Goal: Book appointment/travel/reservation

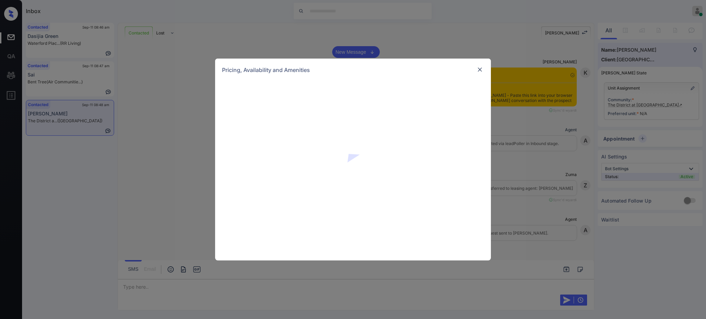
scroll to position [759, 0]
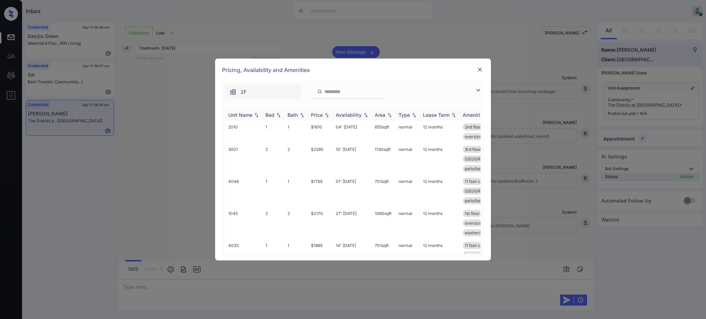
drag, startPoint x: 260, startPoint y: 112, endPoint x: 264, endPoint y: 115, distance: 4.9
click at [259, 113] on th "Unit Name" at bounding box center [243, 114] width 37 height 11
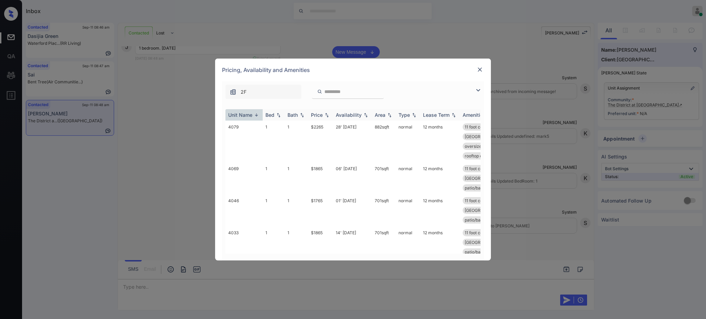
click at [267, 116] on div "Bed" at bounding box center [269, 115] width 9 height 6
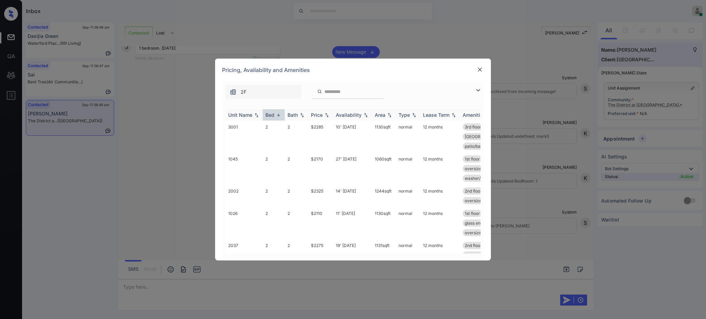
click at [272, 117] on div "Bed" at bounding box center [269, 115] width 9 height 6
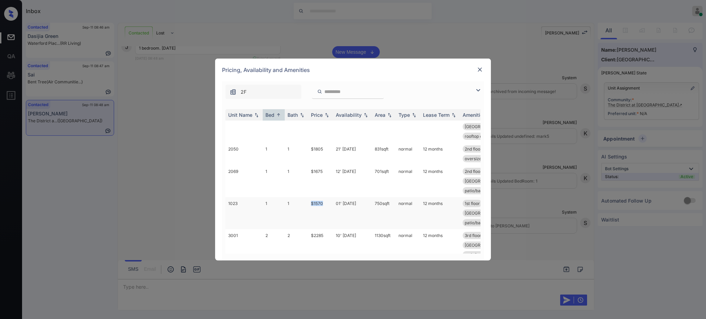
drag, startPoint x: 306, startPoint y: 196, endPoint x: 345, endPoint y: 203, distance: 38.8
click at [326, 197] on tr "1023 1 1 $1570 01' Oct 25 750 sqft normal 12 months 1st floor accessible home..…" at bounding box center [405, 213] width 360 height 32
copy tr "$1570"
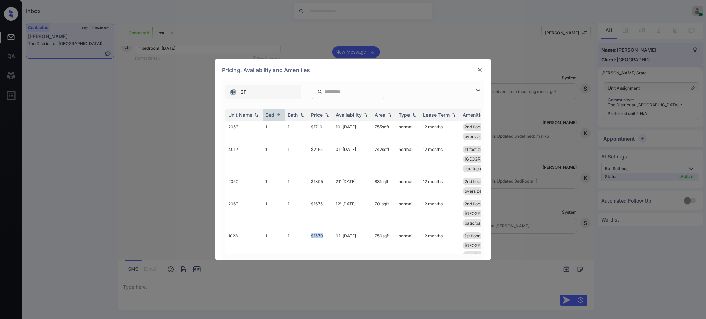
scroll to position [459, 0]
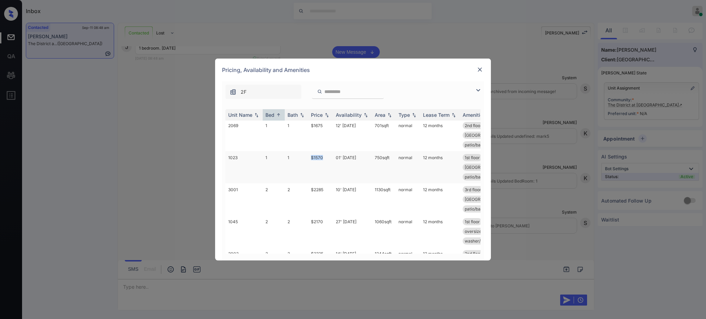
copy tr "$1570"
click at [479, 68] on img at bounding box center [479, 69] width 7 height 7
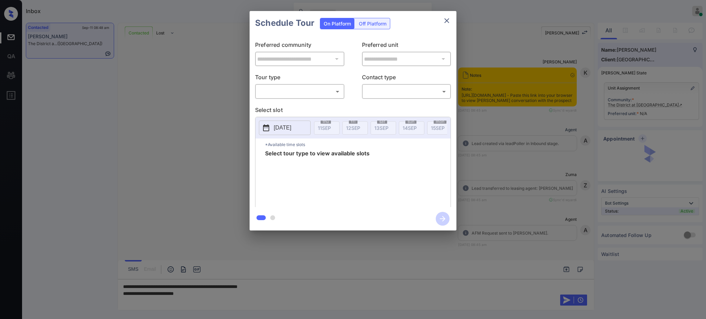
scroll to position [759, 0]
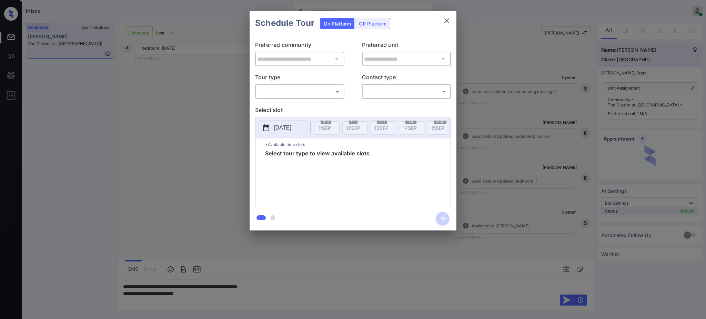
click at [284, 90] on body "Inbox Ajay Kumar Online Set yourself offline Set yourself on break Profile Swit…" at bounding box center [353, 159] width 706 height 319
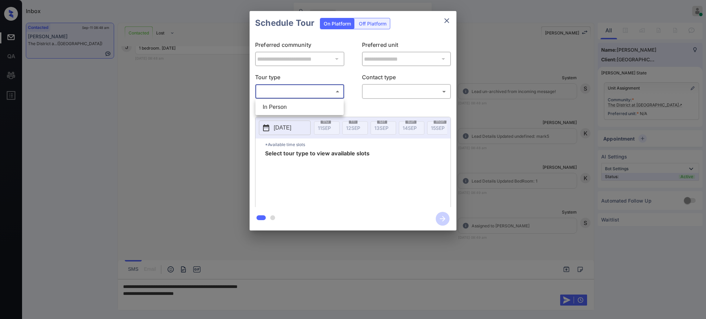
click at [284, 112] on li "In Person" at bounding box center [299, 107] width 85 height 12
type input "********"
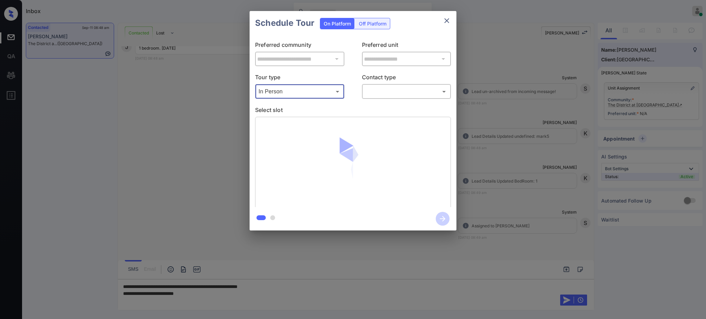
click at [395, 88] on body "Inbox Ajay Kumar Online Set yourself offline Set yourself on break Profile Swit…" at bounding box center [353, 159] width 706 height 319
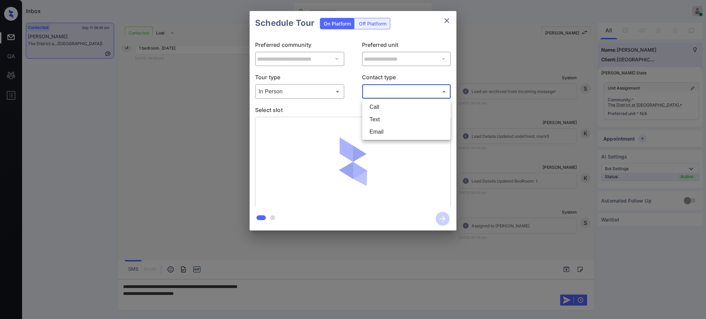
click at [382, 120] on li "Text" at bounding box center [406, 119] width 85 height 12
type input "****"
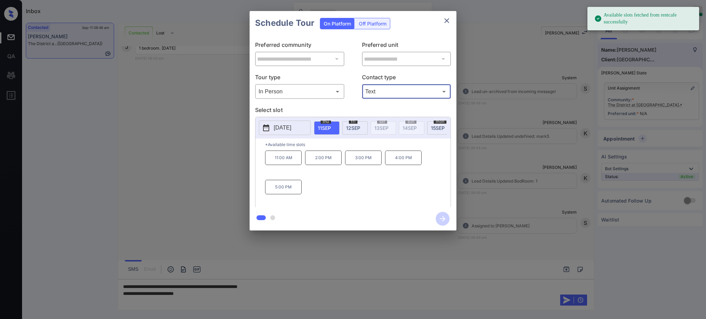
click at [291, 127] on p "[DATE]" at bounding box center [283, 128] width 18 height 8
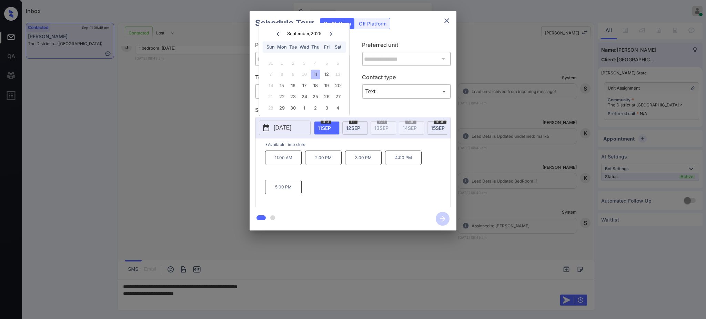
click at [331, 32] on icon at bounding box center [331, 34] width 4 height 4
click at [335, 73] on div "11" at bounding box center [337, 74] width 9 height 9
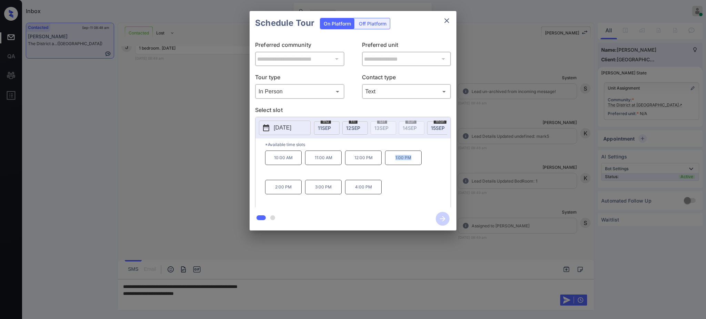
drag, startPoint x: 393, startPoint y: 164, endPoint x: 416, endPoint y: 164, distance: 22.4
click at [416, 164] on p "1:00 PM" at bounding box center [403, 158] width 37 height 14
copy p "1:00 PM"
drag, startPoint x: 449, startPoint y: 12, endPoint x: 448, endPoint y: 19, distance: 6.9
click at [449, 13] on div "Schedule Tour On Platform Off Platform" at bounding box center [352, 23] width 207 height 24
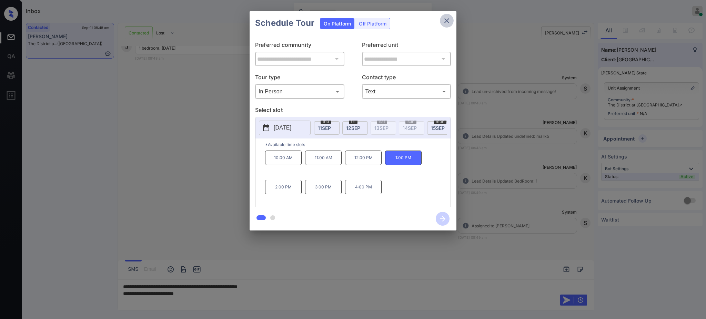
click at [448, 19] on icon "close" at bounding box center [446, 21] width 8 height 8
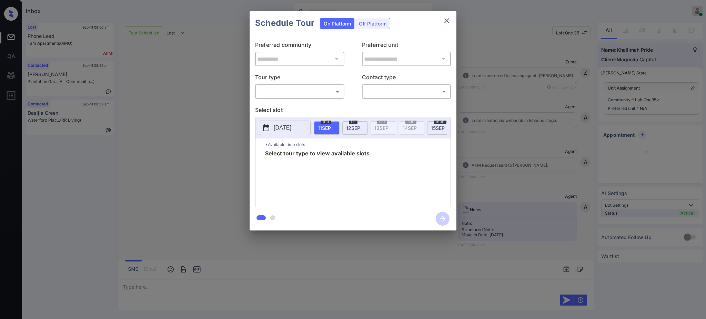
click at [300, 92] on body "Inbox Ajay Kumar Online Set yourself offline Set yourself on break Profile Swit…" at bounding box center [353, 159] width 706 height 319
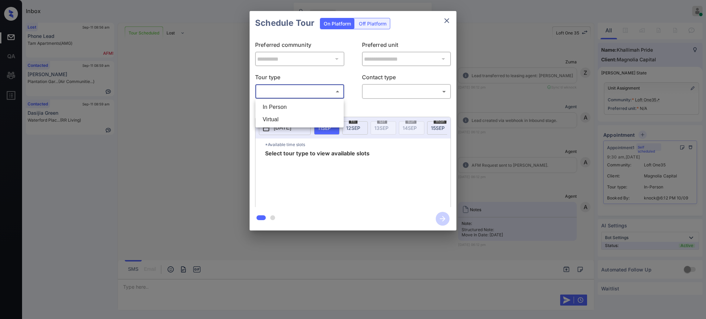
scroll to position [579, 0]
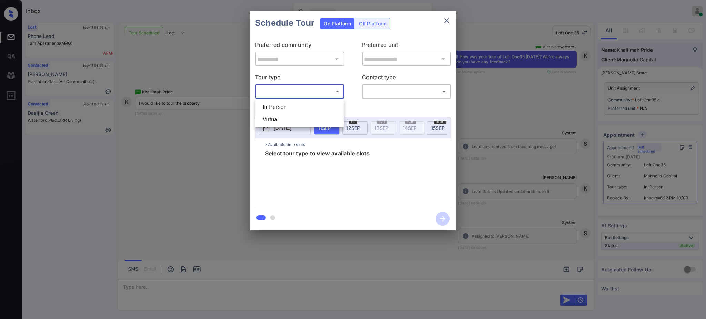
click at [285, 110] on li "In Person" at bounding box center [299, 107] width 85 height 12
type input "********"
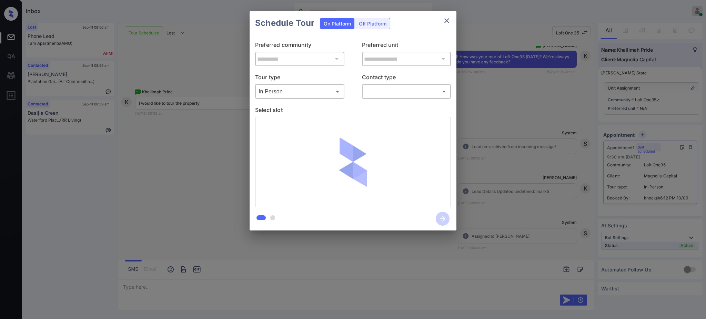
click at [392, 85] on div at bounding box center [353, 159] width 706 height 319
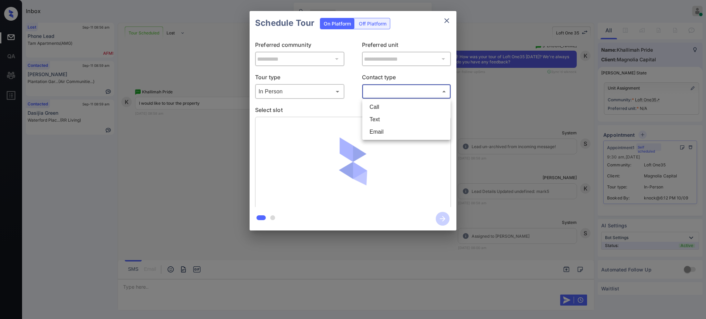
click at [383, 94] on body "Inbox Ajay Kumar Online Set yourself offline Set yourself on break Profile Swit…" at bounding box center [353, 159] width 706 height 319
click at [377, 123] on li "Text" at bounding box center [406, 119] width 85 height 12
type input "****"
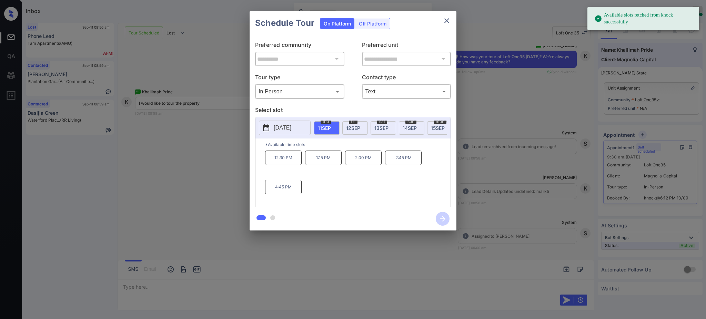
click at [288, 124] on p "[DATE]" at bounding box center [283, 128] width 18 height 8
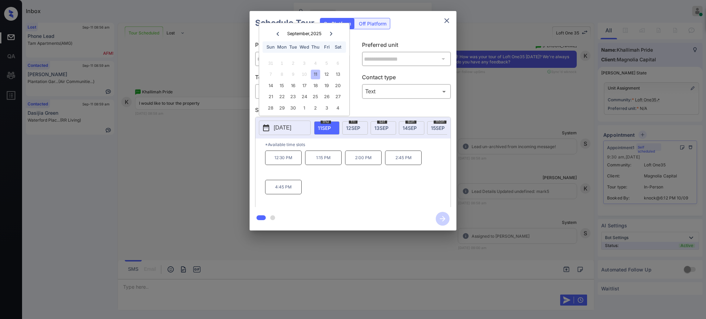
click at [143, 291] on div at bounding box center [353, 159] width 706 height 319
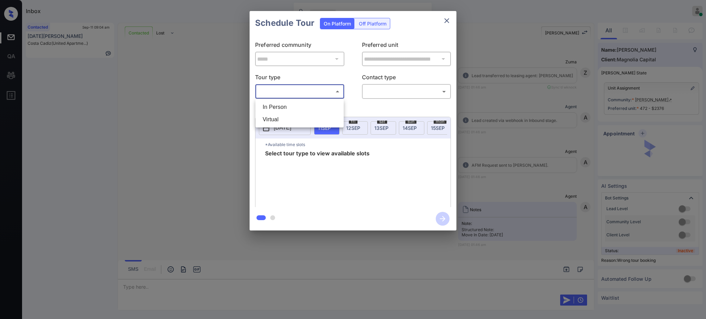
scroll to position [1829, 0]
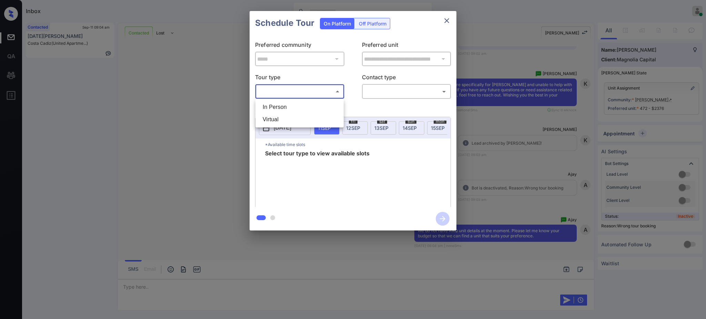
click at [446, 20] on div at bounding box center [353, 159] width 706 height 319
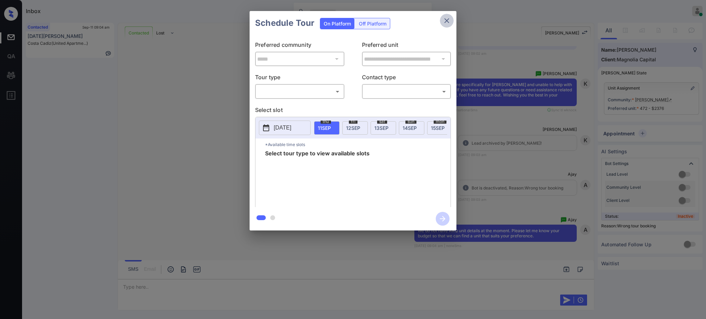
click at [446, 20] on icon "close" at bounding box center [446, 21] width 8 height 8
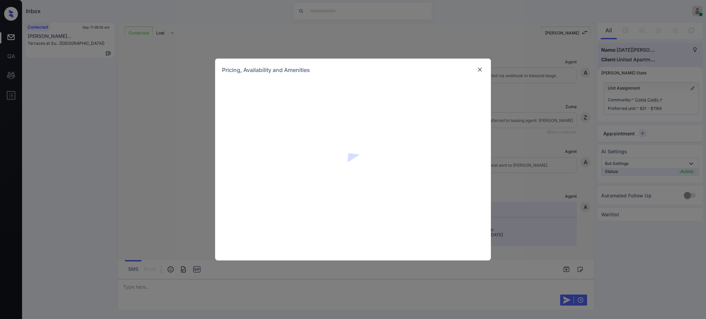
scroll to position [459, 0]
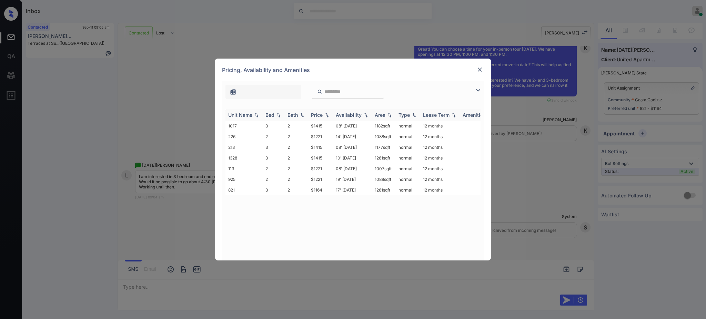
click at [276, 115] on img at bounding box center [278, 115] width 7 height 5
drag, startPoint x: 302, startPoint y: 147, endPoint x: 326, endPoint y: 148, distance: 23.5
click at [325, 148] on tr "1328 3 2 $1415 10' Oct 25 1261 sqft normal 12 months" at bounding box center [405, 147] width 360 height 11
copy tr "$1415"
click at [479, 72] on img at bounding box center [479, 69] width 7 height 7
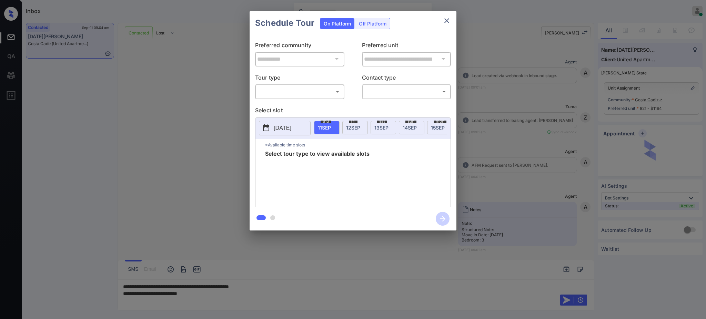
scroll to position [483, 0]
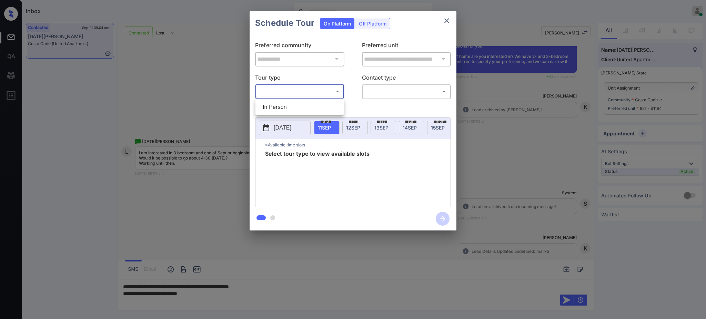
drag, startPoint x: 294, startPoint y: 90, endPoint x: 292, endPoint y: 97, distance: 8.0
click at [294, 90] on body "Inbox [PERSON_NAME] Online Set yourself offline Set yourself on break Profile S…" at bounding box center [353, 159] width 706 height 319
click at [290, 103] on li "In Person" at bounding box center [299, 107] width 85 height 12
type input "********"
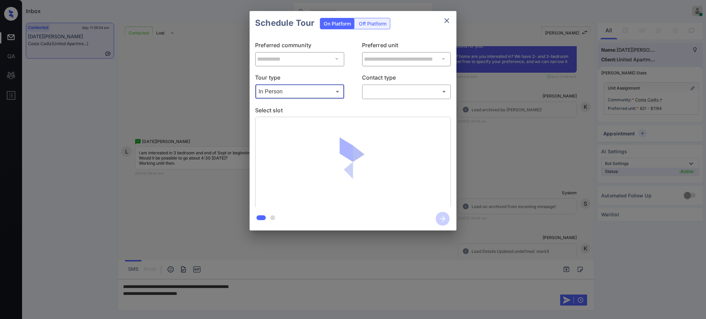
click at [404, 93] on body "Inbox Ajay Kumar Online Set yourself offline Set yourself on break Profile Swit…" at bounding box center [353, 159] width 706 height 319
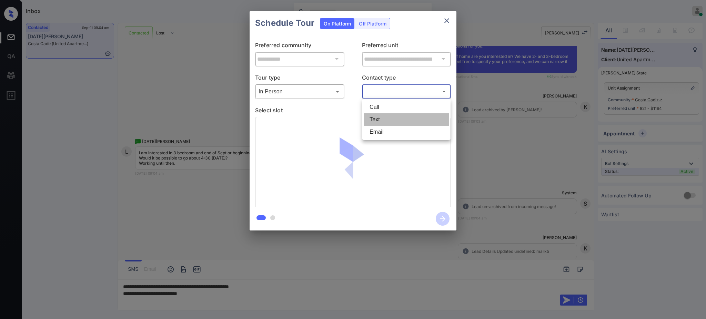
click at [391, 115] on li "Text" at bounding box center [406, 119] width 85 height 12
type input "****"
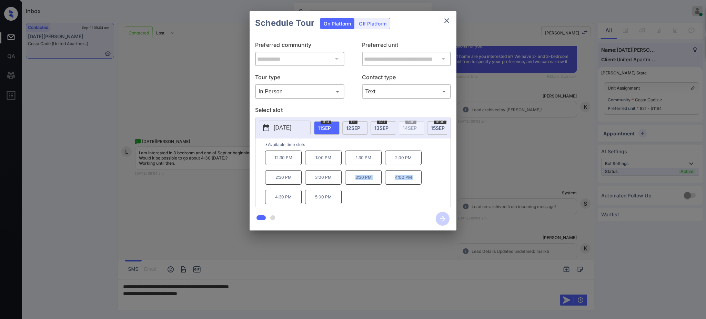
drag, startPoint x: 273, startPoint y: 206, endPoint x: 383, endPoint y: 179, distance: 113.1
click at [353, 200] on div "12:30 PM 1:00 PM 1:30 PM 2:00 PM 2:30 PM 3:00 PM 3:30 PM 4:00 PM 4:30 PM 5:00 PM" at bounding box center [357, 178] width 185 height 55
copy div "3:30 PM 4:00 PM"
click at [356, 203] on div "12:30 PM 1:00 PM 1:30 PM 2:00 PM 2:30 PM 3:00 PM 3:30 PM 4:00 PM 4:30 PM 5:00 PM" at bounding box center [357, 178] width 185 height 55
drag, startPoint x: 267, startPoint y: 200, endPoint x: 338, endPoint y: 202, distance: 70.7
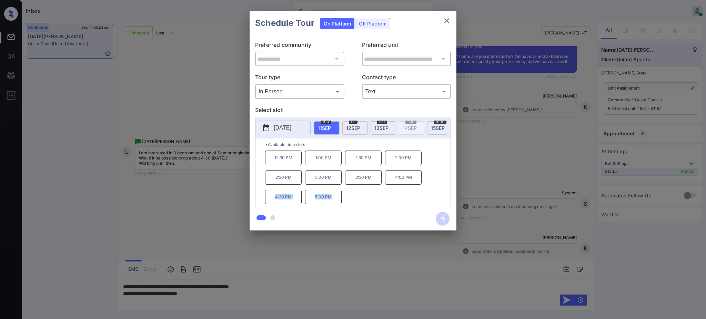
click at [338, 202] on div "12:30 PM 1:00 PM 1:30 PM 2:00 PM 2:30 PM 3:00 PM 3:30 PM 4:00 PM 4:30 PM 5:00 PM" at bounding box center [357, 178] width 185 height 55
copy div "4:30 PM 5:00 PM"
click at [444, 20] on icon "close" at bounding box center [446, 21] width 8 height 8
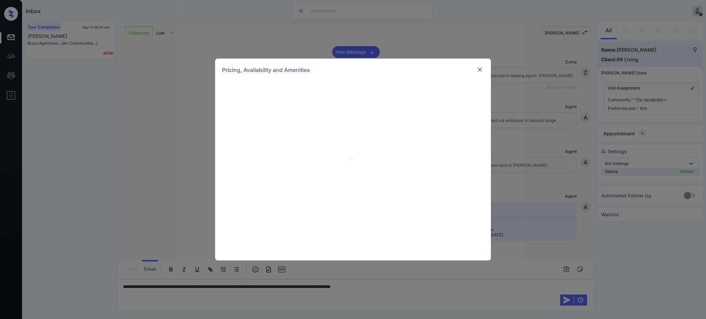
scroll to position [1805, 0]
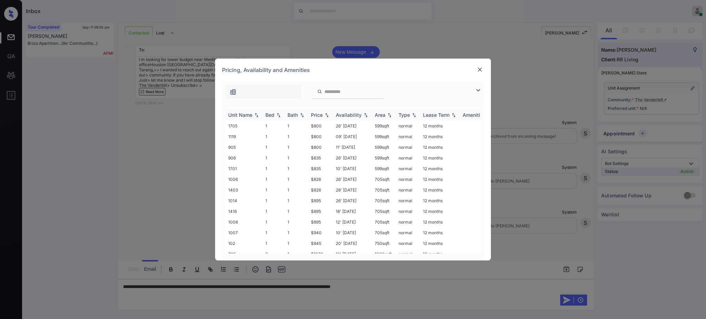
click at [268, 114] on div "Bed" at bounding box center [269, 115] width 9 height 6
drag, startPoint x: 308, startPoint y: 231, endPoint x: 340, endPoint y: 237, distance: 32.9
click at [324, 232] on td "$940" at bounding box center [320, 237] width 25 height 11
copy td "$940"
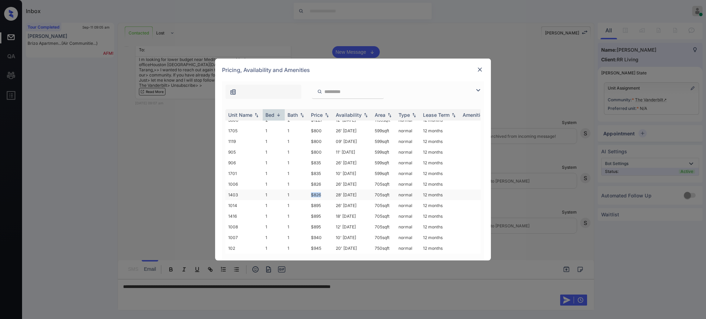
drag, startPoint x: 308, startPoint y: 189, endPoint x: 323, endPoint y: 189, distance: 14.8
click at [323, 189] on td "$826" at bounding box center [320, 194] width 25 height 11
copy td "$826"
drag, startPoint x: 305, startPoint y: 152, endPoint x: 332, endPoint y: 162, distance: 28.7
click at [322, 149] on tbody "3601 3 2 $1556 08' Nov 25 1530 sqft normal 12 months 705 2 1 $1070 12' Nov 25 1…" at bounding box center [405, 118] width 360 height 269
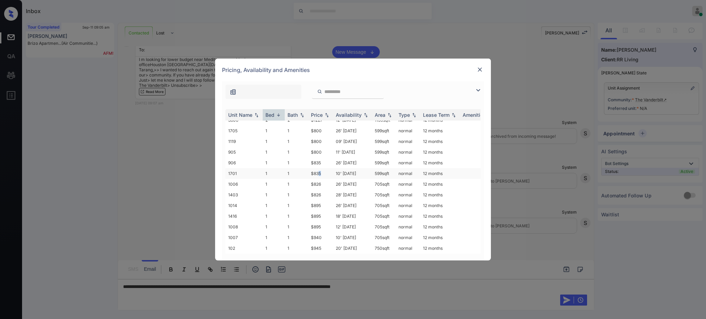
click at [319, 168] on td "$835" at bounding box center [320, 173] width 25 height 11
drag, startPoint x: 309, startPoint y: 146, endPoint x: 328, endPoint y: 146, distance: 19.3
click at [328, 147] on td "$800" at bounding box center [320, 152] width 25 height 11
copy td "$800"
drag, startPoint x: 313, startPoint y: 135, endPoint x: 324, endPoint y: 135, distance: 10.3
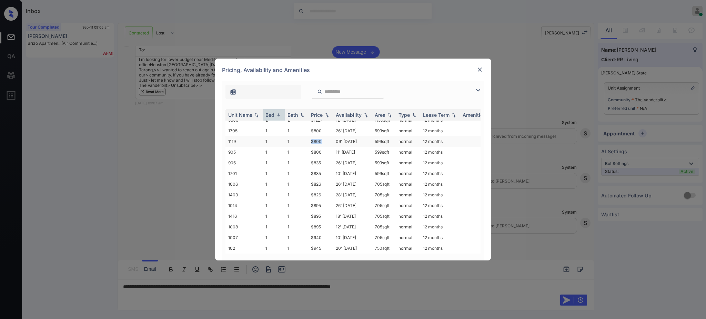
click at [324, 136] on td "$800" at bounding box center [320, 141] width 25 height 11
copy td "$800"
drag, startPoint x: 314, startPoint y: 222, endPoint x: 432, endPoint y: 121, distance: 155.9
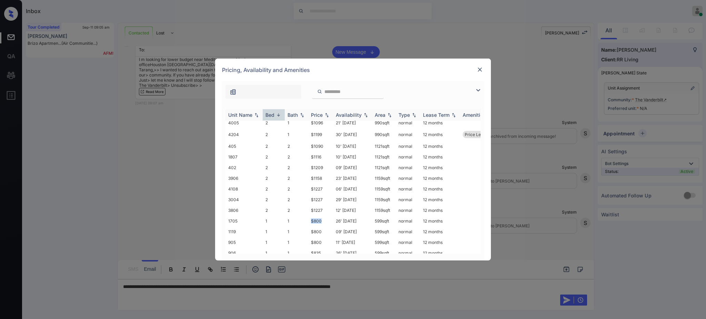
click at [327, 222] on td "$800" at bounding box center [320, 221] width 25 height 11
copy td "$800"
click at [475, 71] on div at bounding box center [479, 69] width 8 height 8
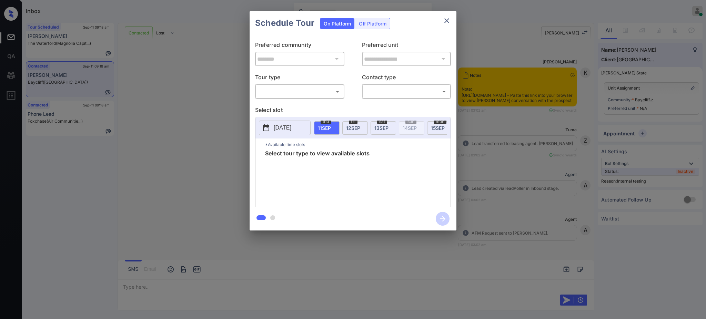
scroll to position [618, 0]
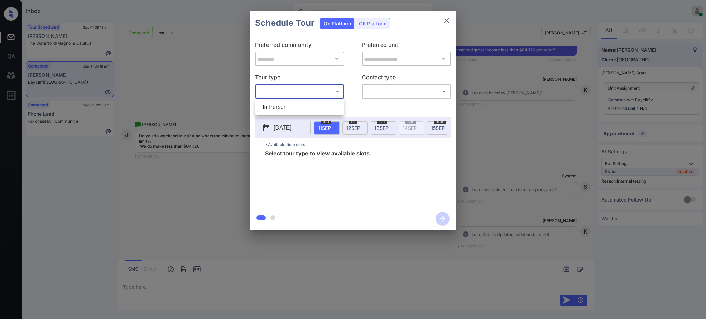
click at [302, 91] on body "Inbox [PERSON_NAME] Online Set yourself offline Set yourself on break Profile S…" at bounding box center [353, 159] width 706 height 319
click at [285, 108] on li "In Person" at bounding box center [299, 107] width 85 height 12
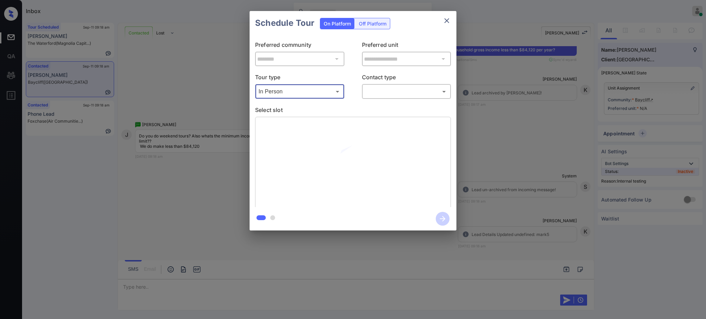
type input "********"
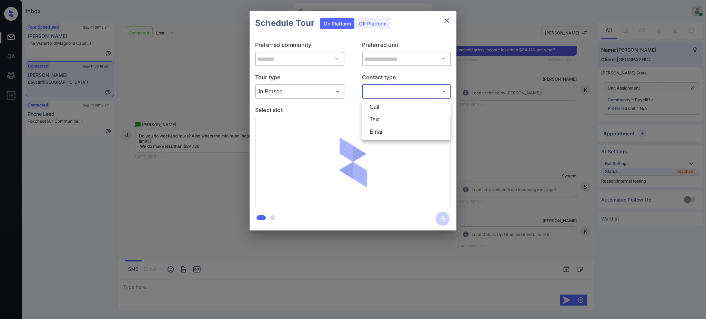
click at [383, 92] on body "Inbox Ajay Kumar Online Set yourself offline Set yourself on break Profile Swit…" at bounding box center [353, 159] width 706 height 319
click at [372, 119] on li "Text" at bounding box center [406, 119] width 85 height 12
type input "****"
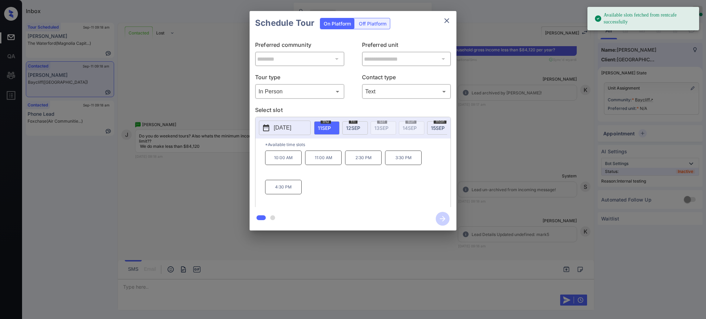
click at [270, 131] on button "[DATE]" at bounding box center [285, 128] width 52 height 14
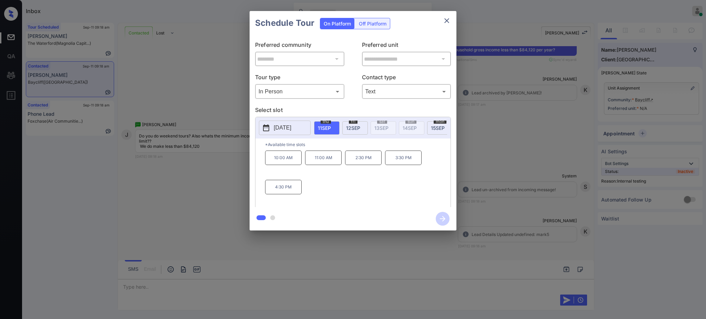
click at [147, 284] on div at bounding box center [353, 159] width 706 height 319
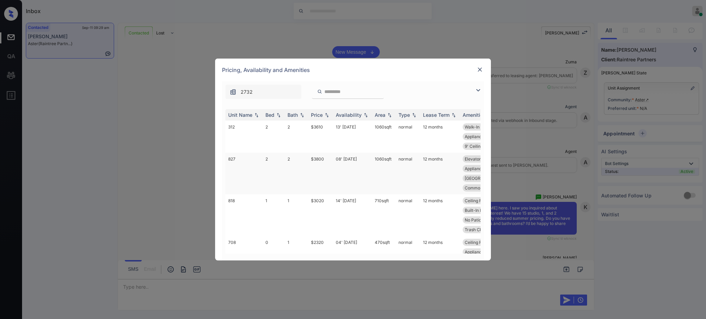
scroll to position [983, 0]
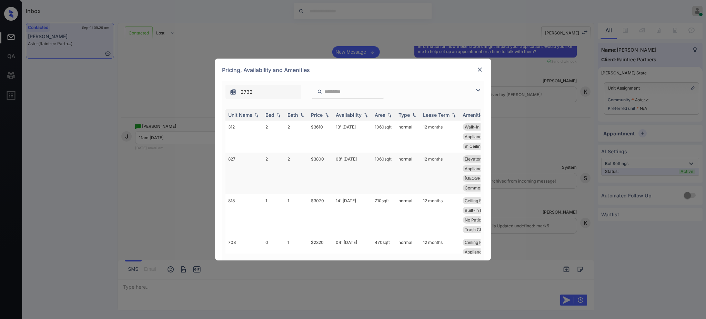
click at [313, 161] on td "$3800" at bounding box center [320, 174] width 25 height 42
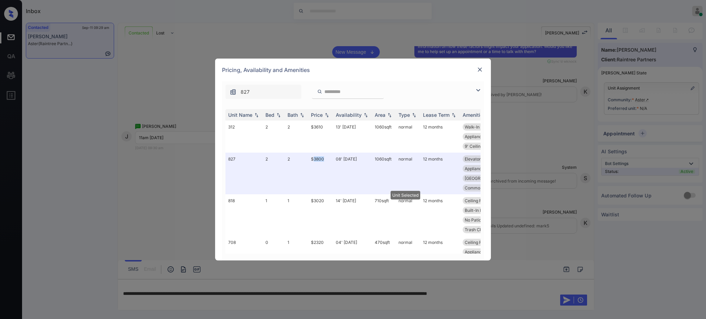
click at [479, 71] on img at bounding box center [479, 69] width 7 height 7
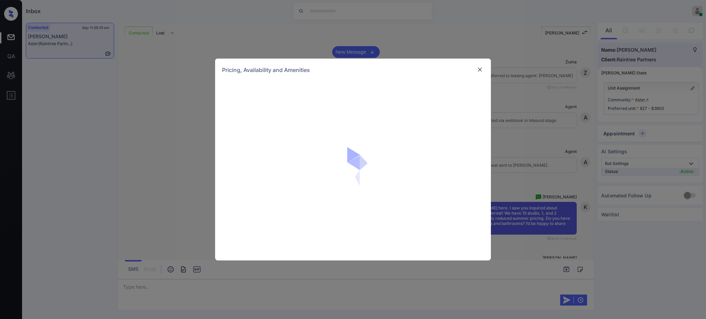
scroll to position [1209, 0]
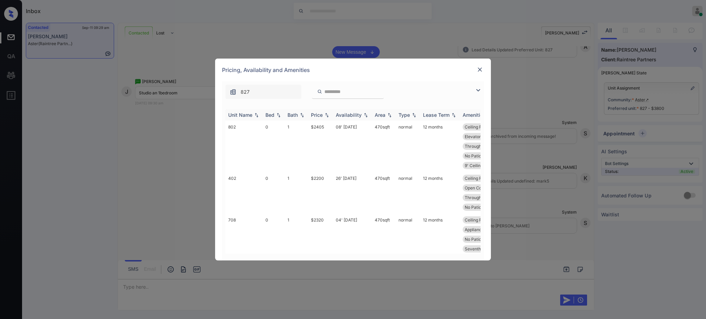
click at [274, 114] on div "Bed" at bounding box center [269, 115] width 9 height 6
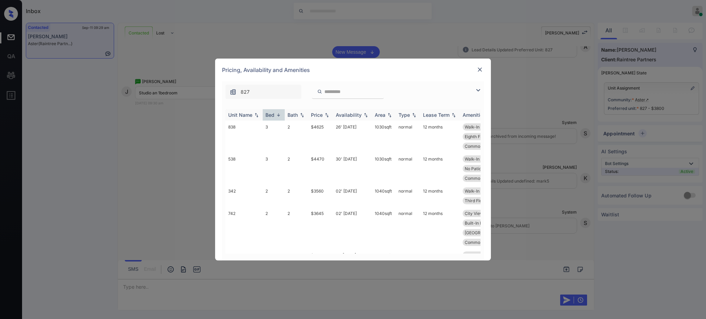
click at [274, 114] on div "Bed" at bounding box center [269, 115] width 9 height 6
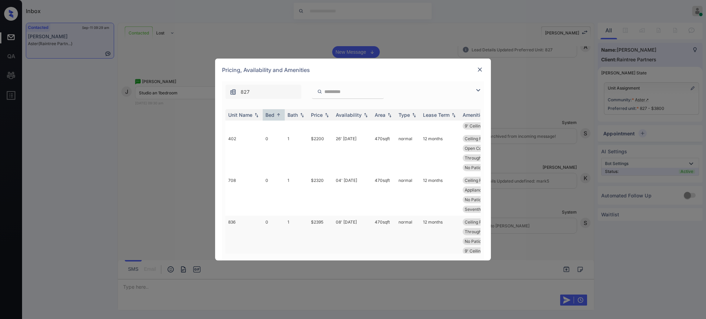
scroll to position [0, 0]
drag, startPoint x: 307, startPoint y: 168, endPoint x: 333, endPoint y: 170, distance: 25.9
click at [323, 172] on tr "402 0 1 $2200 26' [DATE] 470 sqft normal 12 months Ceiling Fan Dark Unit Obstru…" at bounding box center [405, 193] width 360 height 42
copy tr "$2200"
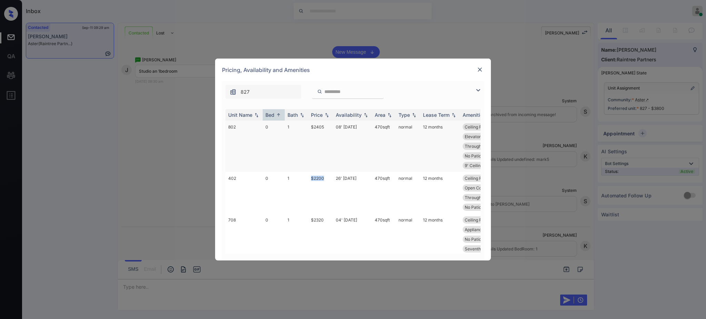
copy tr "$2200"
click at [479, 68] on img at bounding box center [479, 69] width 7 height 7
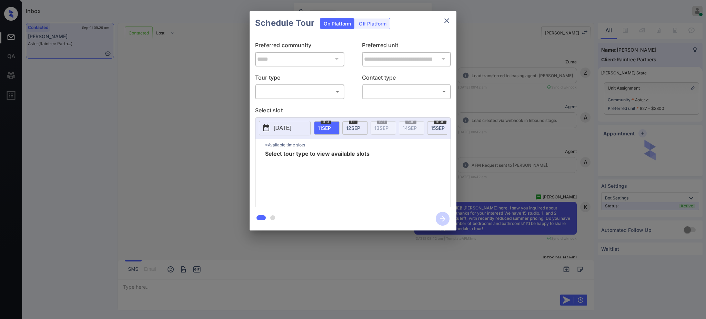
click at [284, 92] on body "Inbox [PERSON_NAME] Online Set yourself offline Set yourself on break Profile S…" at bounding box center [353, 159] width 706 height 319
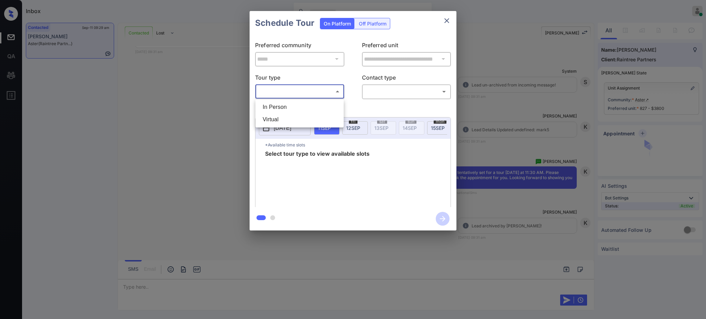
click at [286, 107] on li "In Person" at bounding box center [299, 107] width 85 height 12
type input "********"
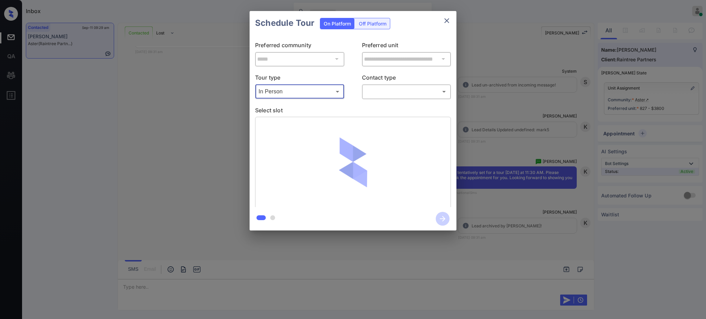
click at [389, 92] on body "Inbox Ajay Kumar Online Set yourself offline Set yourself on break Profile Swit…" at bounding box center [353, 159] width 706 height 319
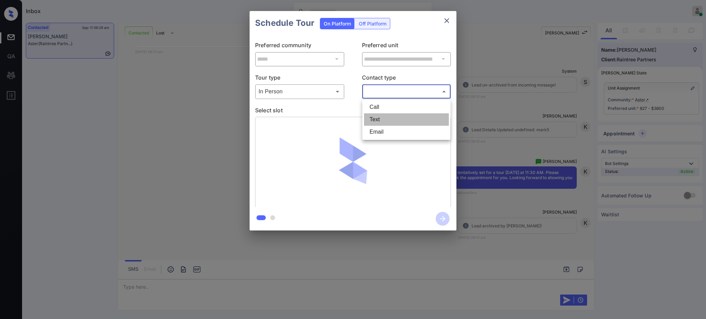
click at [371, 120] on li "Text" at bounding box center [406, 119] width 85 height 12
type input "****"
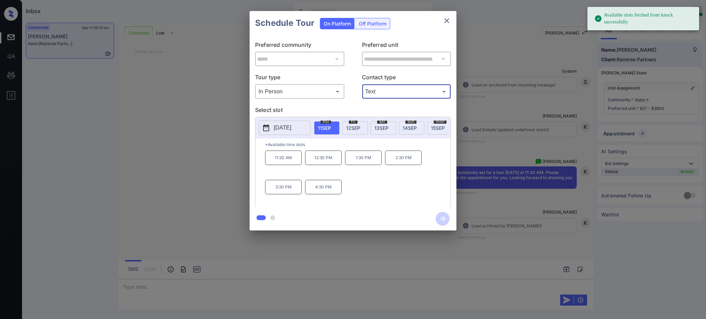
click at [325, 129] on span "11 SEP" at bounding box center [324, 128] width 13 height 6
click at [296, 164] on p "11:30 AM" at bounding box center [283, 158] width 37 height 14
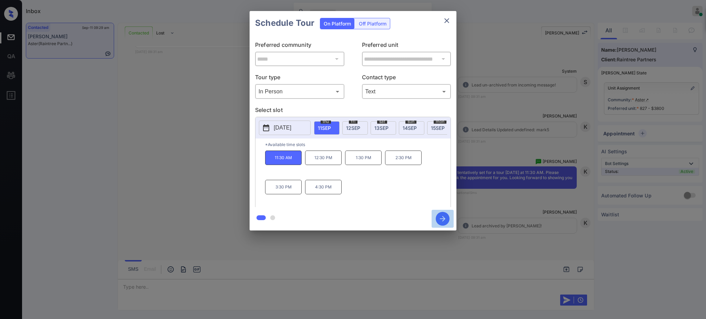
click at [448, 223] on button "button" at bounding box center [442, 219] width 22 height 18
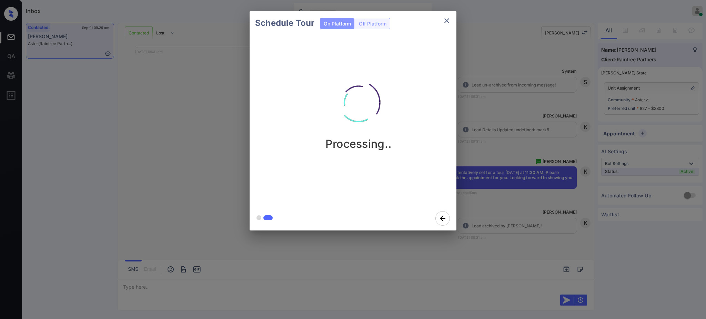
click at [472, 208] on div "Schedule Tour On Platform Off Platform Processing.." at bounding box center [353, 121] width 706 height 242
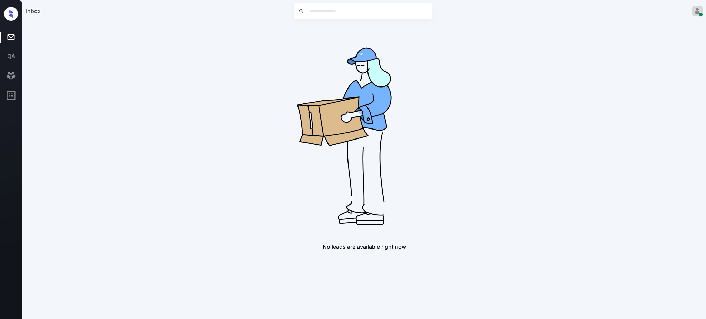
click at [450, 114] on img at bounding box center [364, 133] width 220 height 220
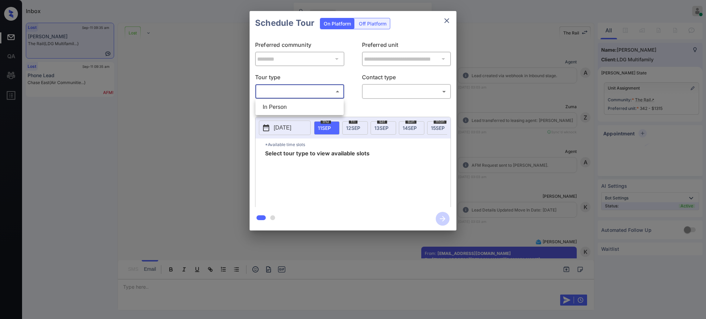
drag, startPoint x: 0, startPoint y: 0, endPoint x: 400, endPoint y: 91, distance: 410.1
click at [283, 104] on li "In Person" at bounding box center [299, 107] width 85 height 12
type input "********"
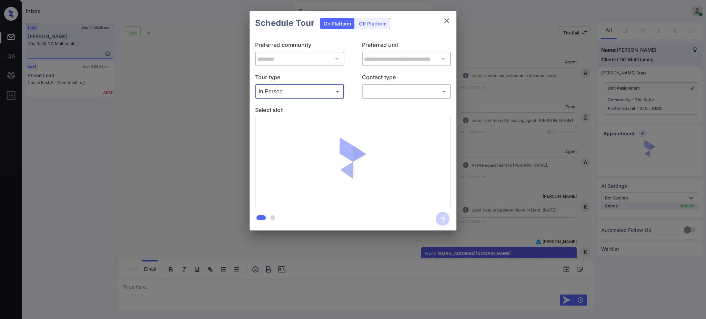
scroll to position [6948, 0]
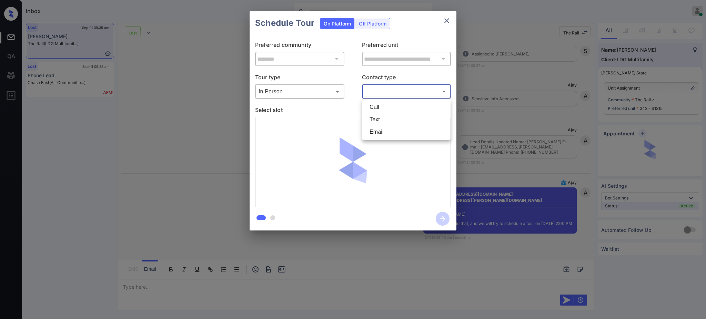
click at [403, 92] on body "Inbox Ajay Kumar Online Set yourself offline Set yourself on break Profile Swit…" at bounding box center [353, 159] width 706 height 319
click at [376, 119] on li "Text" at bounding box center [406, 119] width 85 height 12
type input "****"
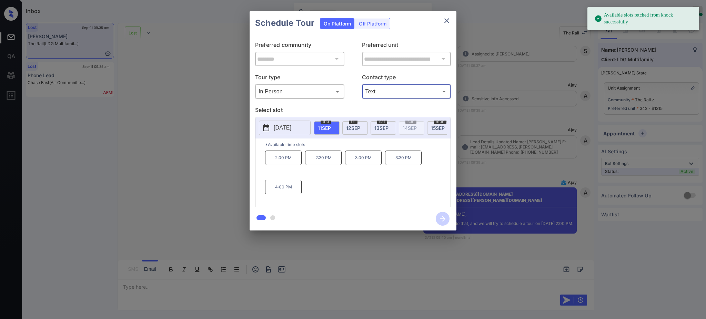
click at [288, 124] on p "[DATE]" at bounding box center [283, 128] width 18 height 8
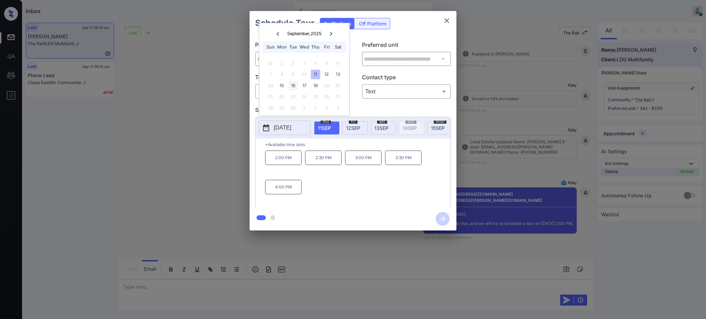
click at [293, 86] on div "16" at bounding box center [292, 85] width 9 height 9
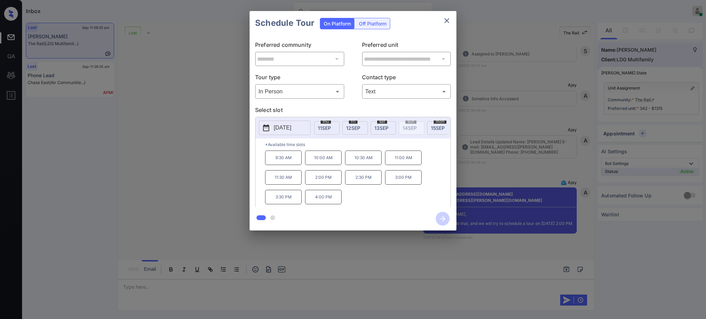
click at [326, 181] on p "2:00 PM" at bounding box center [323, 177] width 37 height 14
click at [443, 216] on icon "button" at bounding box center [442, 219] width 14 height 14
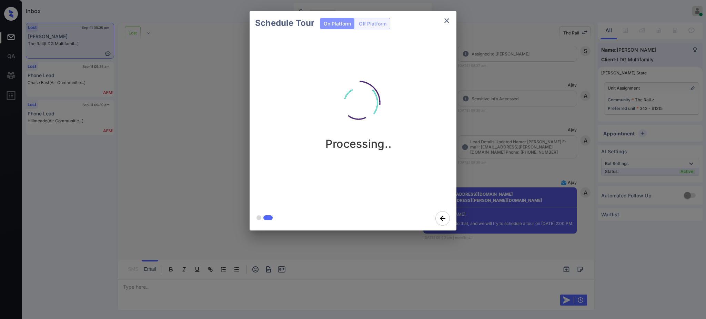
click at [517, 192] on div "Schedule Tour On Platform Off Platform Processing.." at bounding box center [353, 121] width 706 height 242
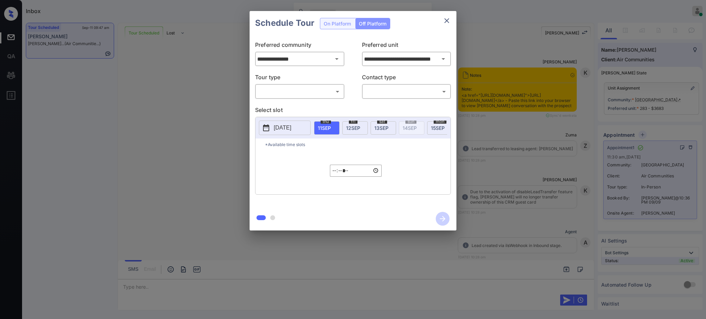
scroll to position [2820, 0]
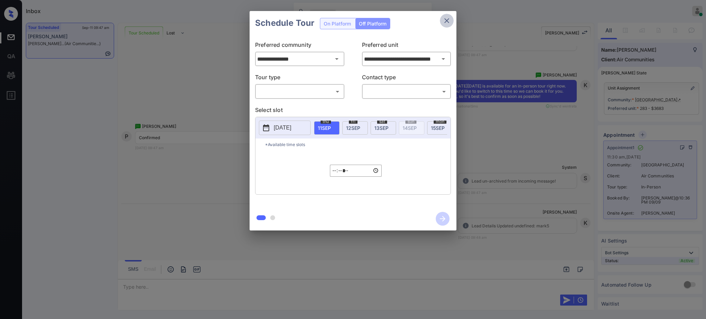
click at [449, 19] on icon "close" at bounding box center [446, 20] width 5 height 5
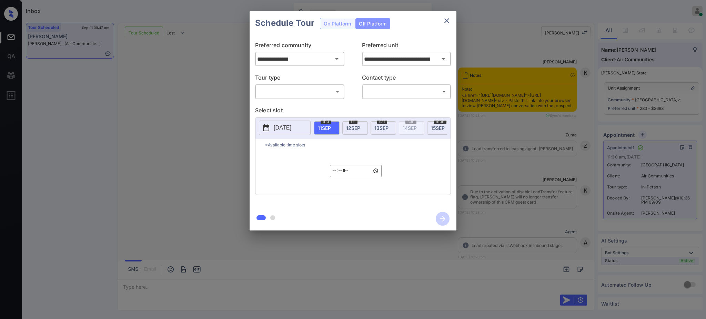
scroll to position [2820, 0]
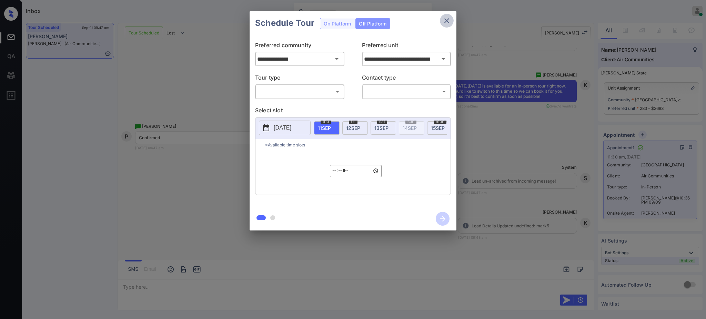
click at [449, 22] on icon "close" at bounding box center [446, 21] width 8 height 8
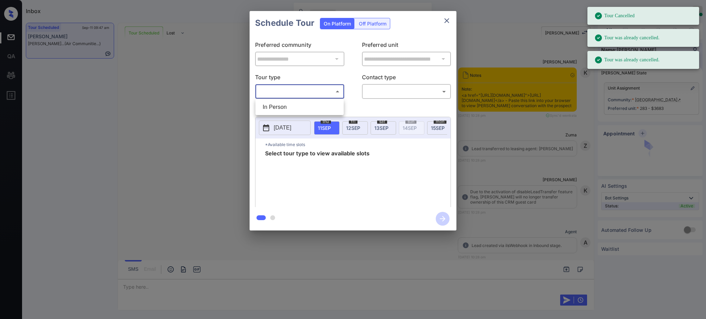
scroll to position [2828, 0]
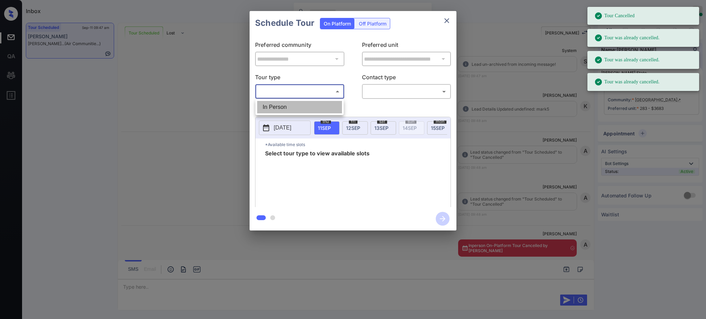
click at [288, 105] on li "In Person" at bounding box center [299, 107] width 85 height 12
type input "********"
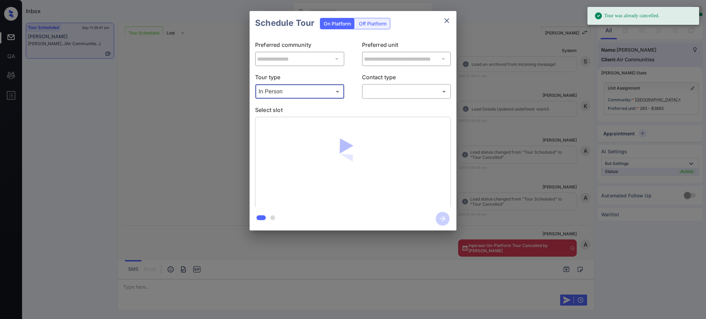
click at [392, 89] on body "Tour was already cancelled. Inbox [PERSON_NAME] Online Set yourself offline Set…" at bounding box center [353, 159] width 706 height 319
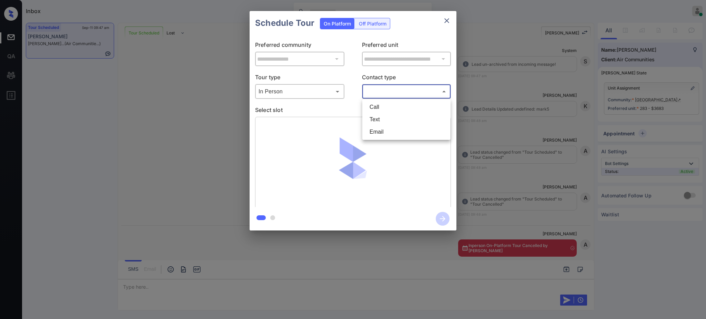
click at [377, 116] on li "Text" at bounding box center [406, 119] width 85 height 12
type input "****"
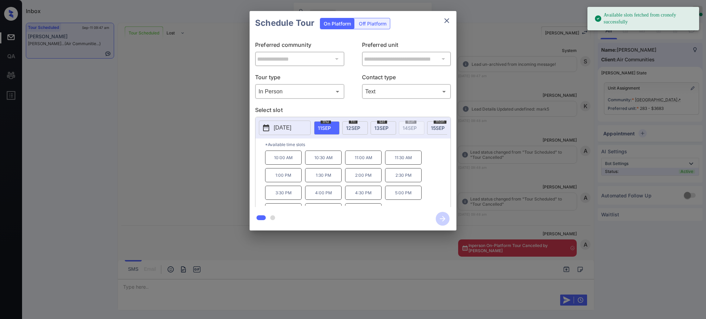
click at [327, 129] on span "[DATE]" at bounding box center [324, 128] width 13 height 6
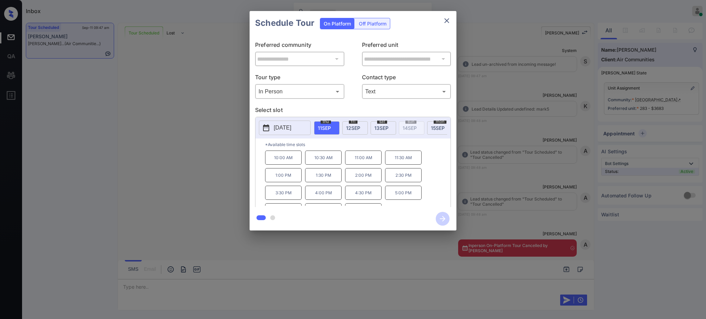
click at [356, 163] on p "11:00 AM" at bounding box center [363, 158] width 37 height 14
drag, startPoint x: 443, startPoint y: 219, endPoint x: 415, endPoint y: 145, distance: 78.8
click at [420, 147] on div "**********" at bounding box center [352, 120] width 207 height 219
click at [387, 126] on span "[DATE]" at bounding box center [381, 128] width 14 height 6
click at [546, 170] on div "**********" at bounding box center [353, 121] width 706 height 242
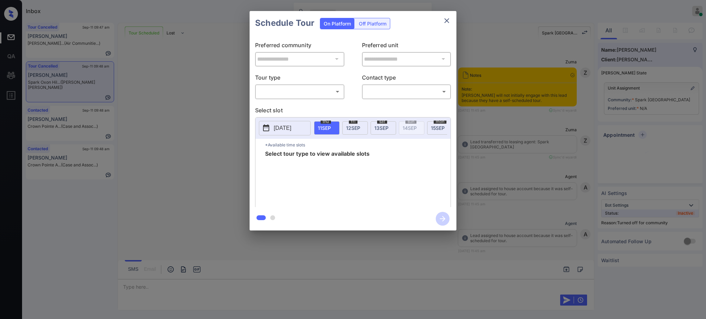
scroll to position [3148, 0]
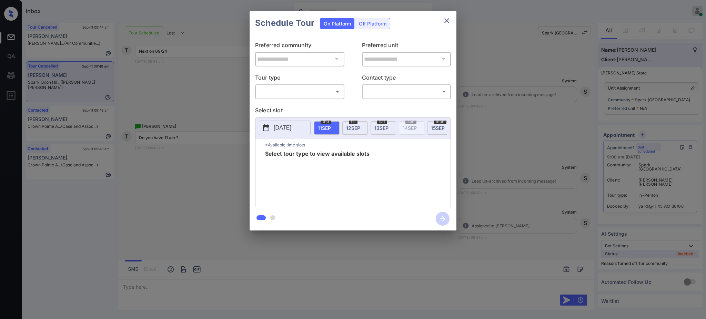
click at [281, 94] on body "Inbox [PERSON_NAME] Online Set yourself offline Set yourself on break Profile S…" at bounding box center [353, 159] width 706 height 319
click at [284, 106] on li "In Person" at bounding box center [299, 107] width 85 height 12
type input "********"
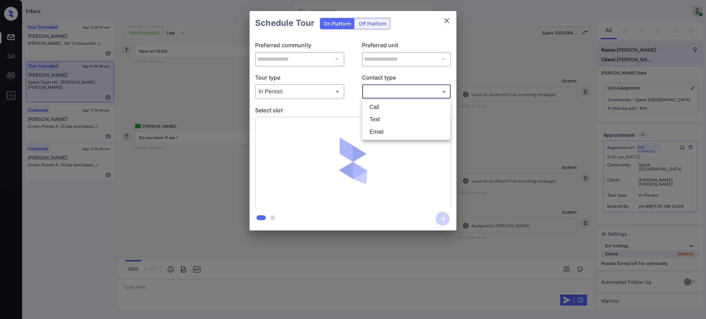
click at [393, 92] on body "Inbox [PERSON_NAME] Online Set yourself offline Set yourself on break Profile S…" at bounding box center [353, 159] width 706 height 319
click at [382, 116] on li "Text" at bounding box center [406, 119] width 85 height 12
type input "****"
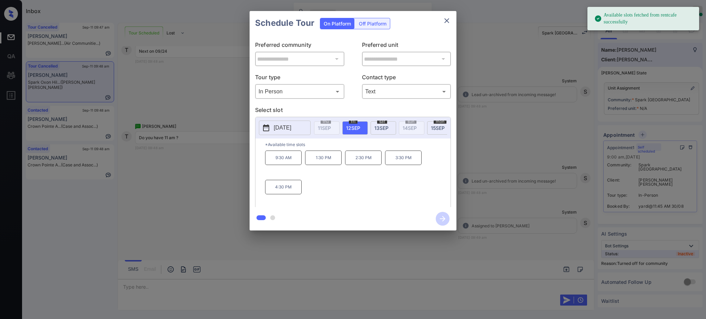
click at [291, 128] on p "[DATE]" at bounding box center [283, 128] width 18 height 8
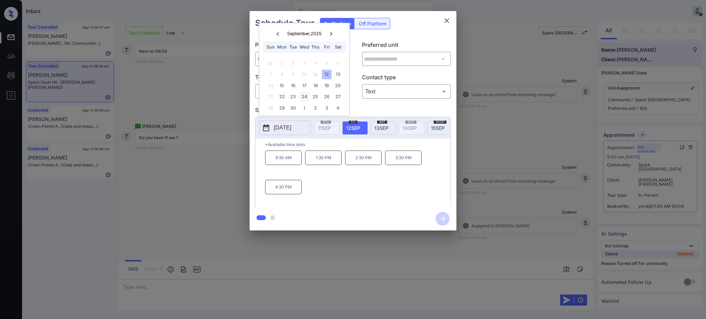
click at [305, 97] on div "24" at bounding box center [303, 96] width 9 height 9
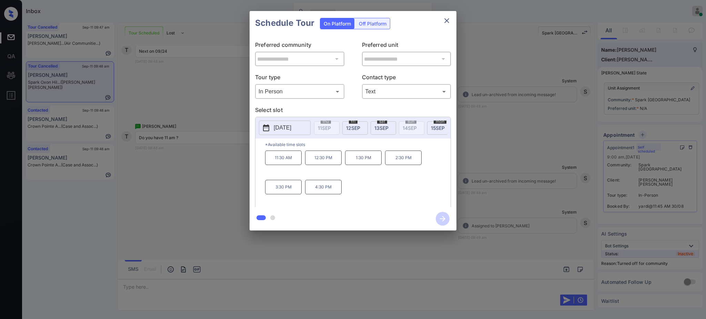
drag, startPoint x: 269, startPoint y: 164, endPoint x: 324, endPoint y: 145, distance: 58.7
click at [299, 165] on p "11:30 AM" at bounding box center [283, 158] width 37 height 14
copy p "11:30 AM"
click at [445, 19] on icon "close" at bounding box center [446, 21] width 8 height 8
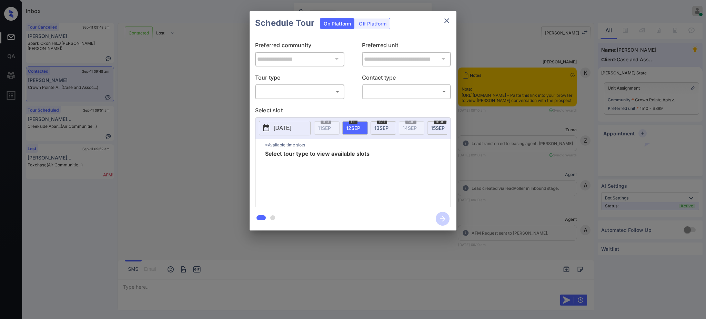
scroll to position [505, 0]
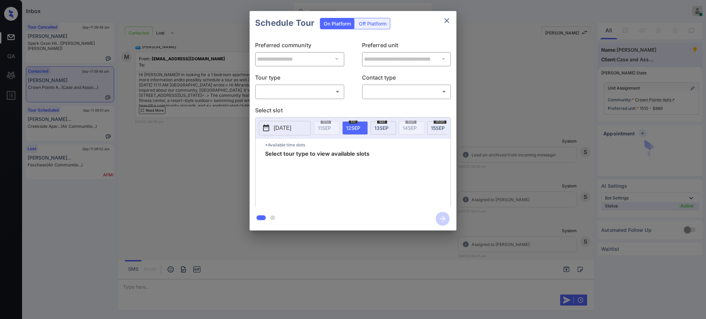
click at [478, 93] on div "**********" at bounding box center [353, 121] width 706 height 242
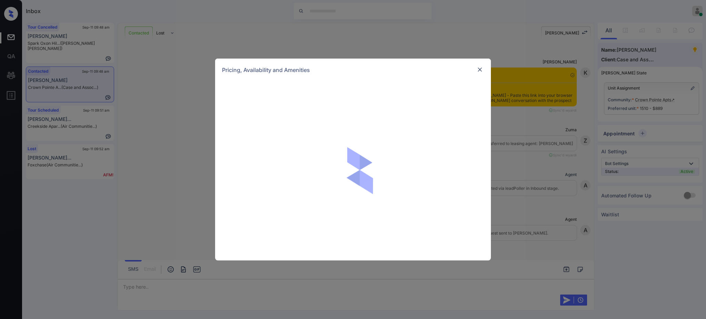
scroll to position [505, 0]
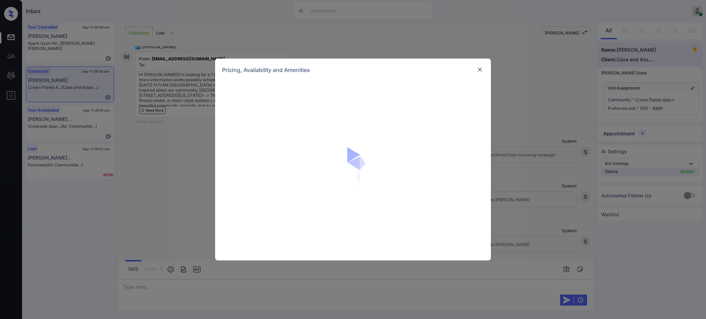
drag, startPoint x: 527, startPoint y: 165, endPoint x: 497, endPoint y: 131, distance: 45.2
click at [526, 161] on div "Pricing, Availability and Amenities" at bounding box center [353, 159] width 706 height 319
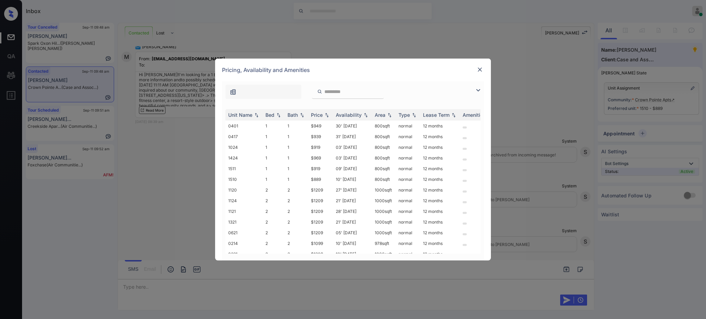
click at [479, 69] on img at bounding box center [479, 69] width 7 height 7
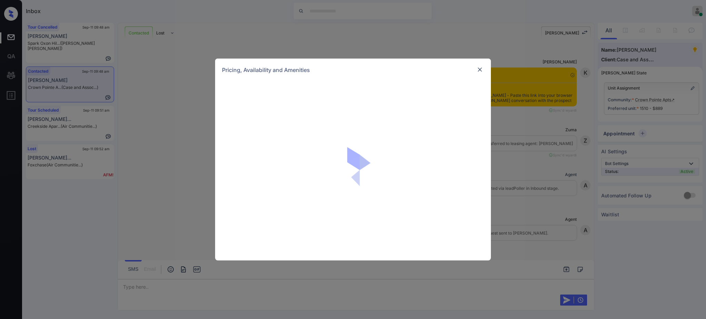
scroll to position [781, 0]
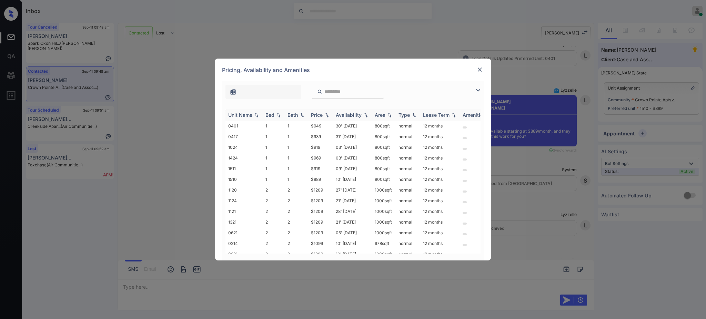
click at [269, 110] on th "Bed" at bounding box center [274, 114] width 22 height 11
click at [269, 113] on div "Bed" at bounding box center [269, 115] width 9 height 6
drag, startPoint x: 309, startPoint y: 134, endPoint x: 326, endPoint y: 137, distance: 17.0
click at [326, 137] on td "$939" at bounding box center [320, 136] width 25 height 11
copy td "$939"
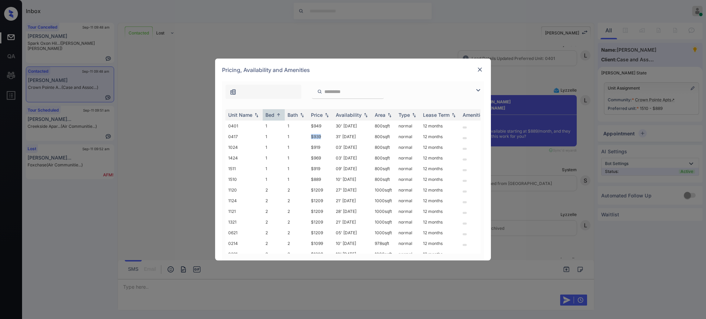
click at [477, 72] on img at bounding box center [479, 69] width 7 height 7
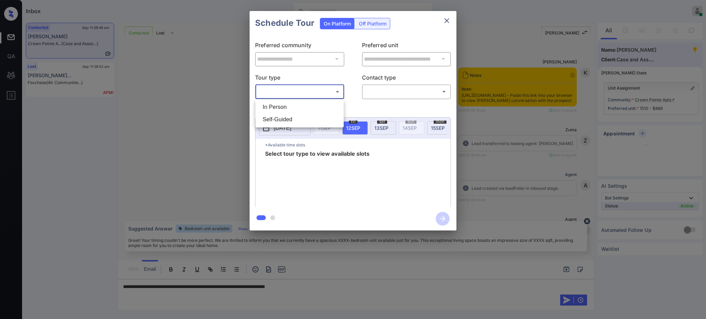
scroll to position [1069, 0]
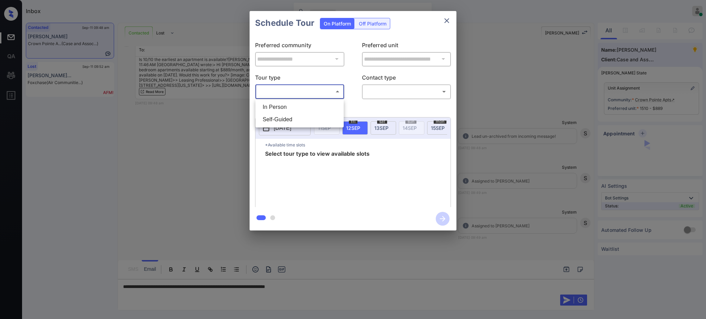
click at [309, 109] on li "In Person" at bounding box center [299, 107] width 85 height 12
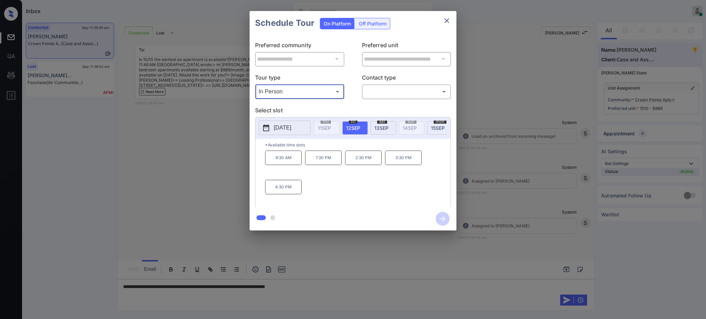
type input "********"
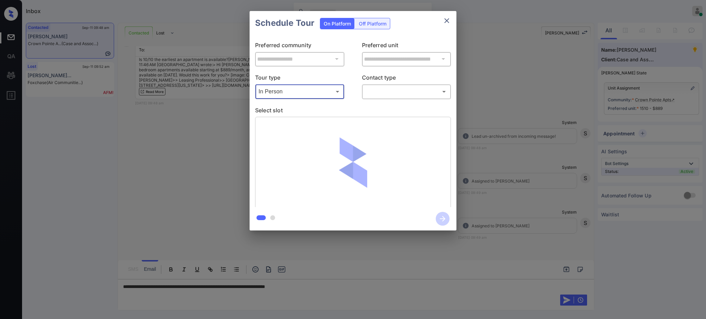
click at [382, 89] on body "Inbox Ajay Kumar Online Set yourself offline Set yourself on break Profile Swit…" at bounding box center [353, 159] width 706 height 319
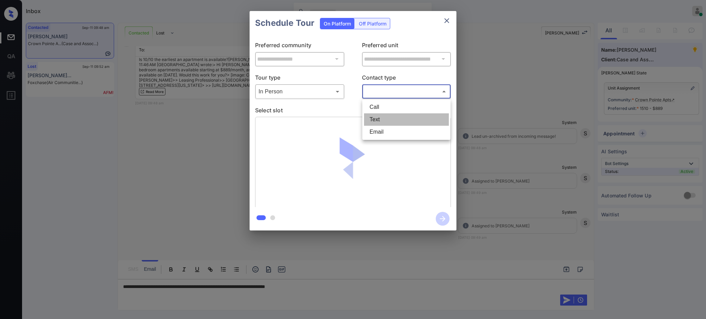
click at [373, 124] on li "Text" at bounding box center [406, 119] width 85 height 12
type input "****"
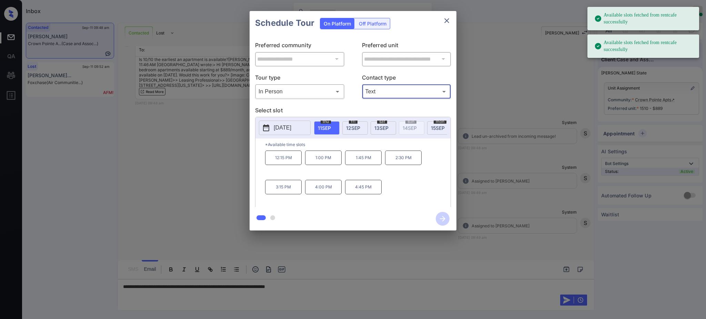
click at [281, 130] on p "[DATE]" at bounding box center [283, 128] width 18 height 8
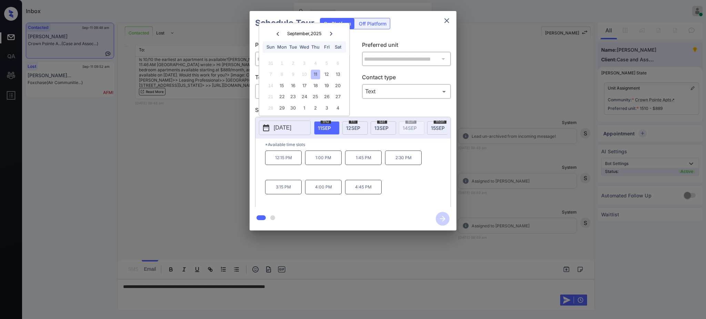
click at [316, 289] on div at bounding box center [353, 159] width 706 height 319
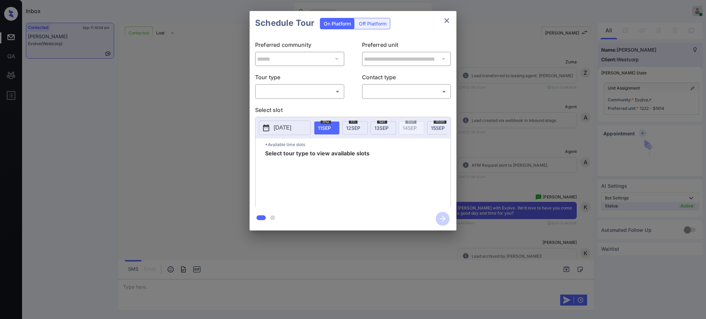
click at [312, 84] on div "Tour type ​ ​" at bounding box center [299, 86] width 89 height 26
click at [311, 91] on body "Inbox [PERSON_NAME] Online Set yourself offline Set yourself on break Profile S…" at bounding box center [353, 159] width 706 height 319
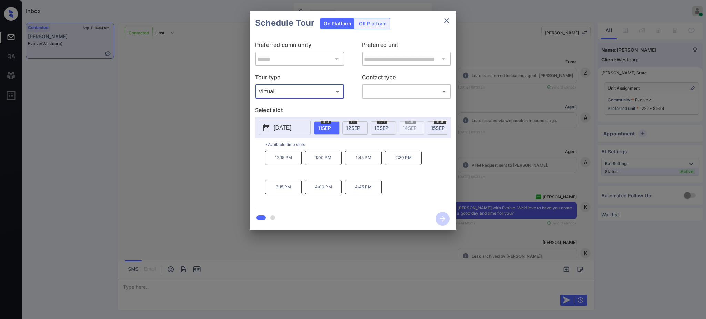
click at [381, 88] on div at bounding box center [353, 159] width 706 height 319
click at [381, 96] on div at bounding box center [353, 159] width 706 height 319
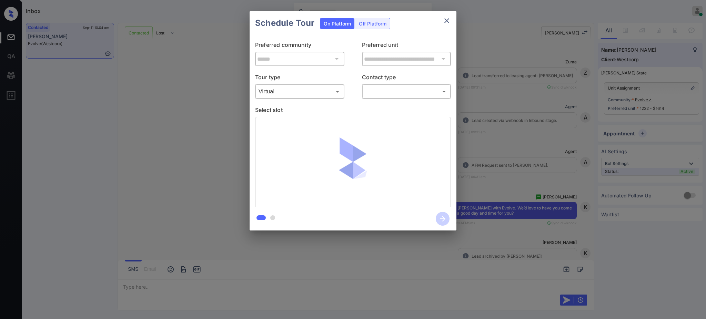
click at [321, 105] on li "In Person" at bounding box center [300, 103] width 64 height 7
click at [322, 110] on li "Virtual" at bounding box center [300, 110] width 64 height 7
type input "*******"
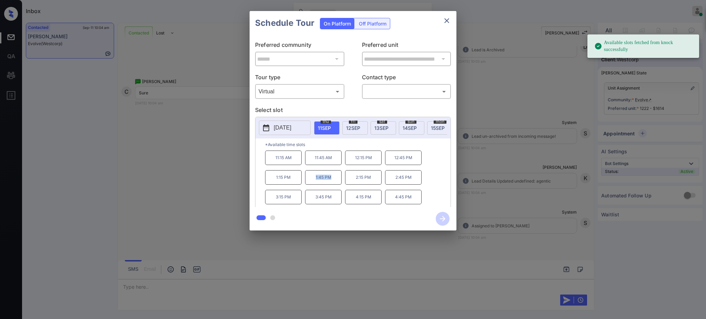
drag, startPoint x: 310, startPoint y: 184, endPoint x: 410, endPoint y: 58, distance: 160.7
click at [339, 185] on p "1:45 PM" at bounding box center [323, 177] width 37 height 14
copy p "1:45 PM"
click at [444, 18] on icon "close" at bounding box center [446, 21] width 8 height 8
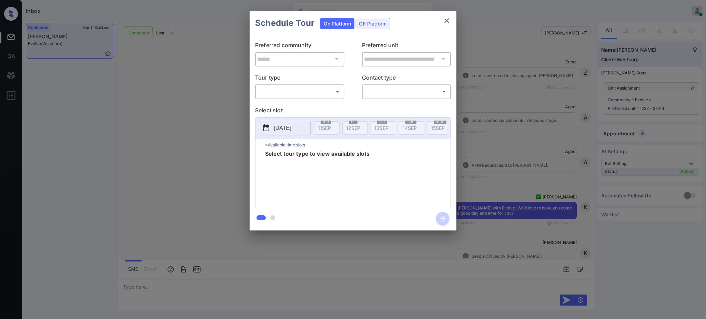
click at [313, 86] on body "Inbox [PERSON_NAME] Online Set yourself offline Set yourself on break Profile S…" at bounding box center [353, 159] width 706 height 319
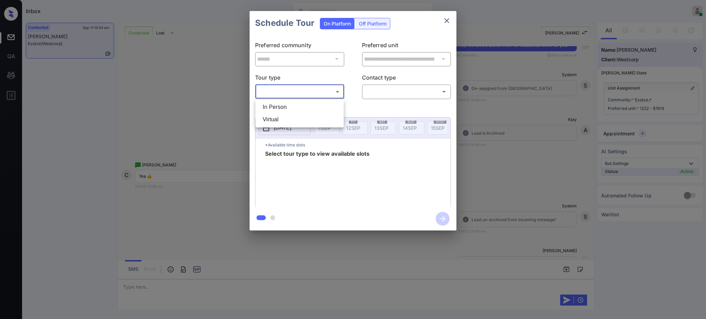
click at [290, 114] on li "Virtual" at bounding box center [299, 119] width 85 height 12
type input "*******"
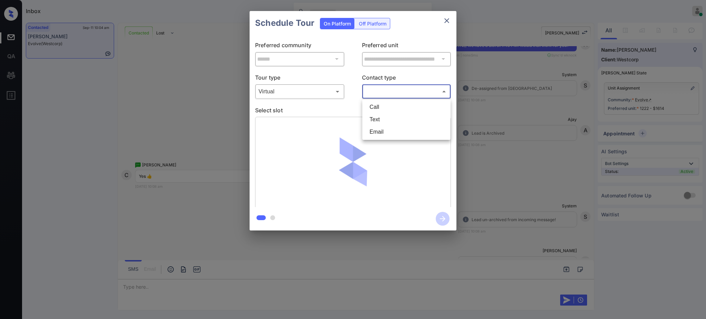
click at [387, 91] on body "Inbox Ajay Kumar Online Set yourself offline Set yourself on break Profile Swit…" at bounding box center [353, 159] width 706 height 319
click at [381, 116] on li "Text" at bounding box center [406, 119] width 85 height 12
type input "****"
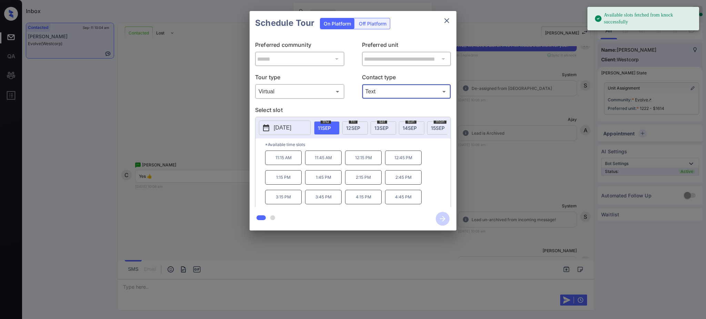
drag, startPoint x: 321, startPoint y: 125, endPoint x: 327, endPoint y: 150, distance: 25.8
click at [322, 126] on span "[DATE]" at bounding box center [324, 128] width 13 height 6
click at [321, 185] on p "1:45 PM" at bounding box center [323, 177] width 37 height 14
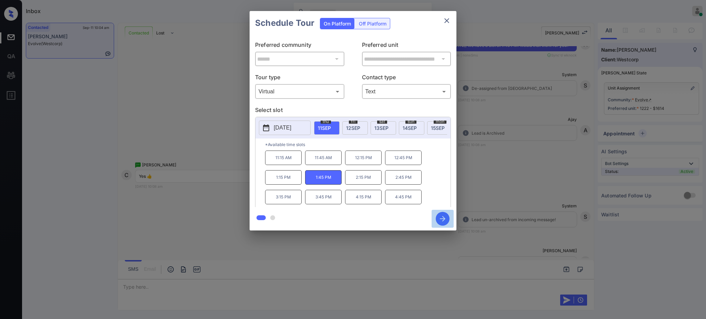
click at [435, 217] on icon "button" at bounding box center [442, 219] width 14 height 14
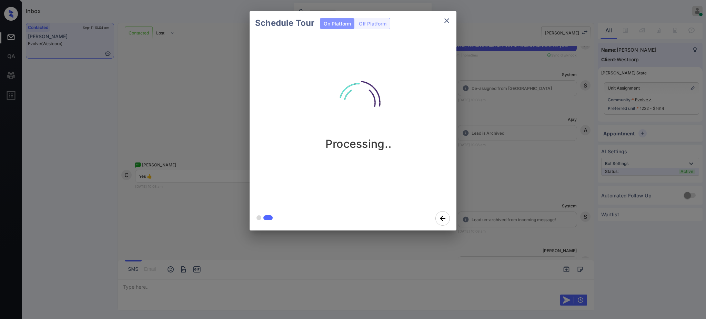
click at [493, 192] on div "Schedule Tour On Platform Off Platform Processing.." at bounding box center [353, 121] width 706 height 242
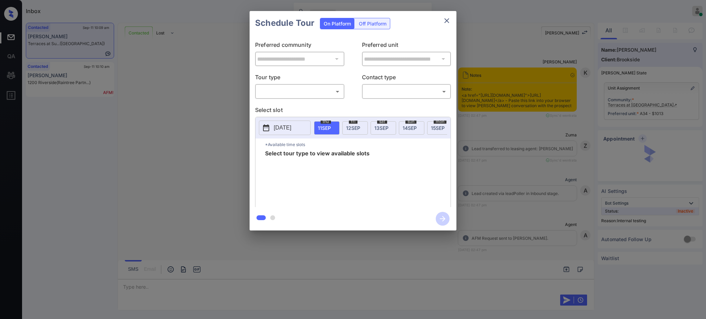
click at [316, 96] on body "Inbox Ajay Kumar Online Set yourself offline Set yourself on break Profile Swit…" at bounding box center [353, 159] width 706 height 319
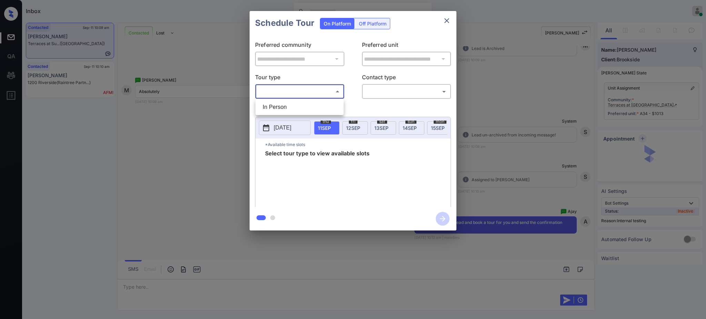
click at [300, 107] on li "In Person" at bounding box center [299, 107] width 85 height 12
type input "********"
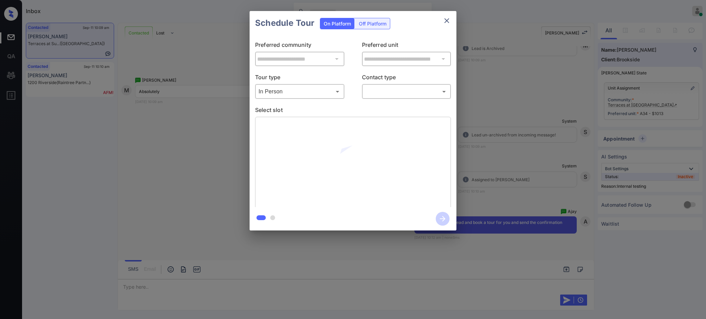
click at [384, 94] on body "Inbox Ajay Kumar Online Set yourself offline Set yourself on break Profile Swit…" at bounding box center [353, 159] width 706 height 319
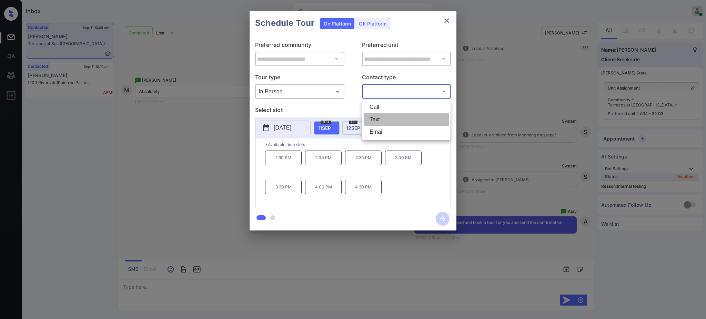
click at [376, 120] on li "Text" at bounding box center [406, 119] width 85 height 12
type input "****"
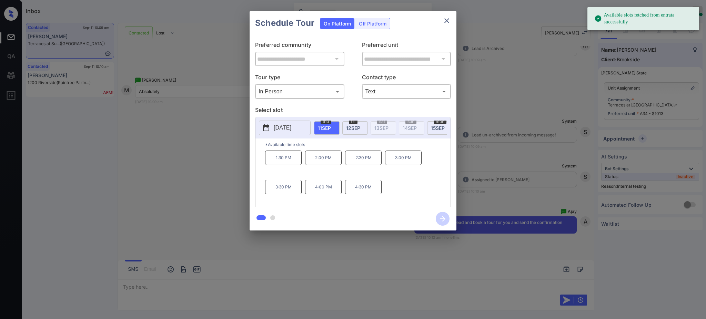
click at [350, 131] on div "fri 12 SEP" at bounding box center [354, 127] width 25 height 13
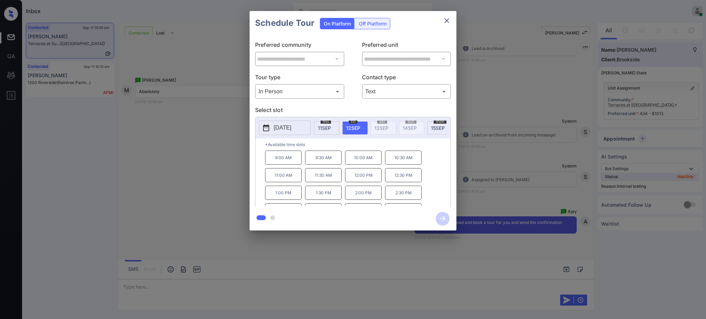
click at [361, 182] on p "12:00 PM" at bounding box center [363, 175] width 37 height 14
drag, startPoint x: 440, startPoint y: 218, endPoint x: 458, endPoint y: 212, distance: 18.5
click at [441, 218] on icon "button" at bounding box center [442, 219] width 14 height 14
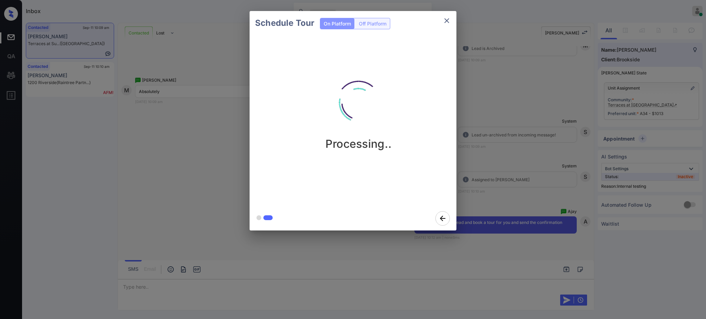
click at [512, 192] on div "Schedule Tour On Platform Off Platform Processing.." at bounding box center [353, 121] width 706 height 242
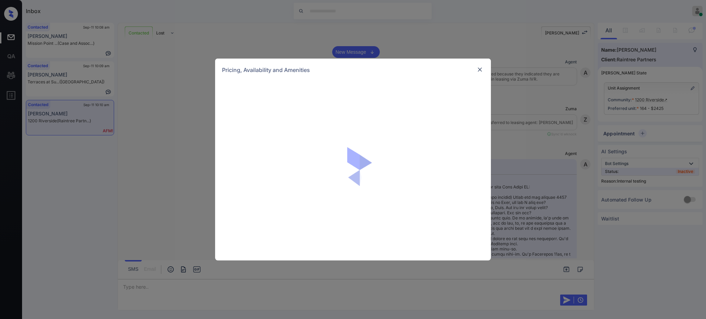
scroll to position [3546, 0]
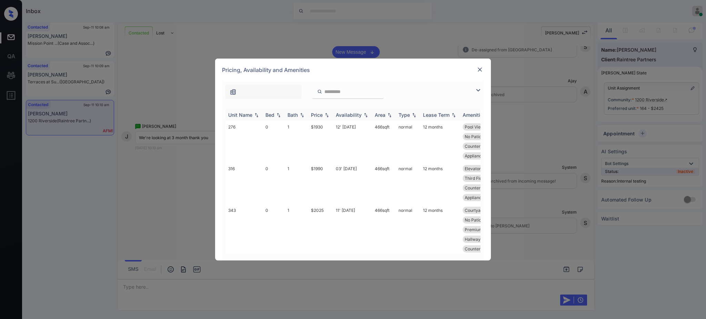
click at [270, 115] on div "Bed" at bounding box center [269, 115] width 9 height 6
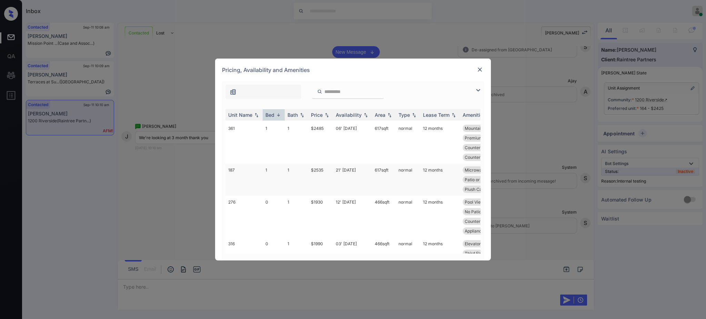
scroll to position [0, 0]
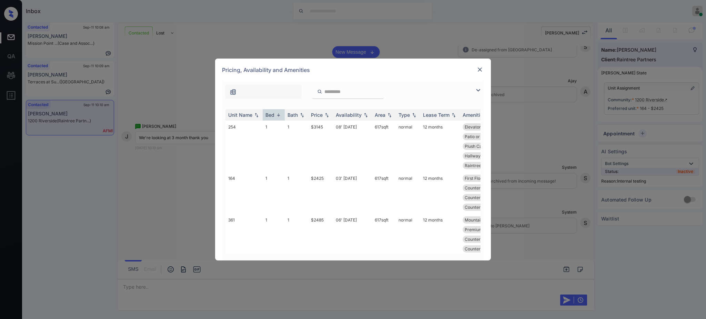
click at [480, 65] on div at bounding box center [479, 69] width 8 height 8
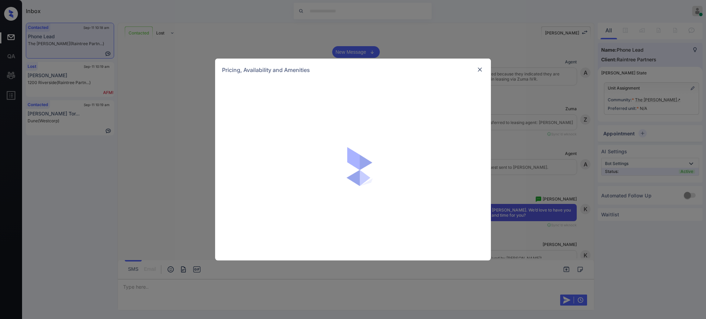
scroll to position [307, 0]
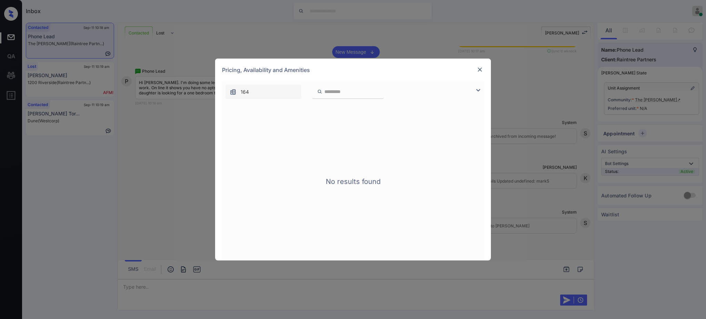
click at [477, 70] on img at bounding box center [479, 69] width 7 height 7
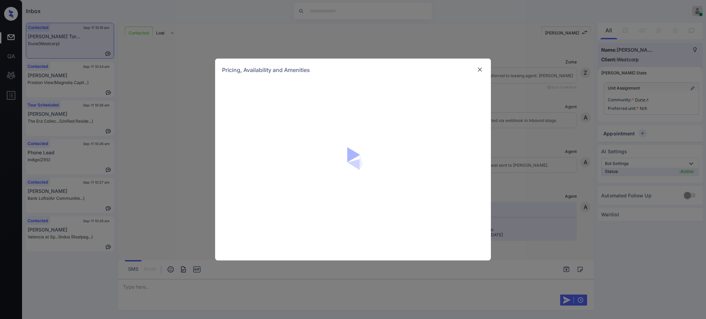
scroll to position [334, 0]
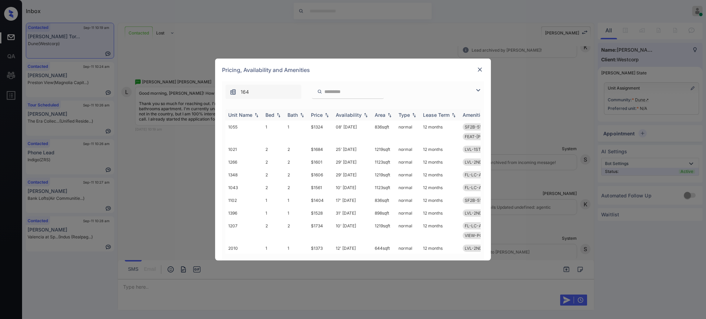
click at [276, 116] on img at bounding box center [278, 115] width 7 height 5
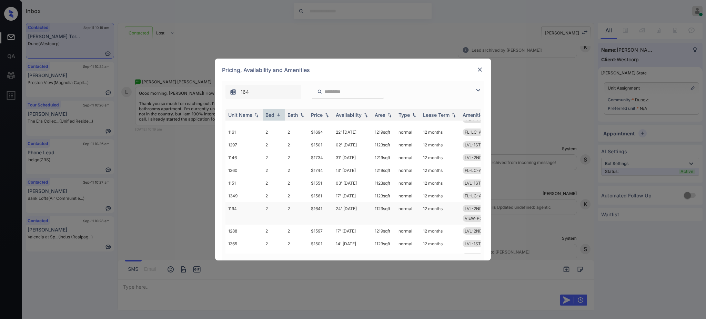
scroll to position [138, 0]
drag, startPoint x: 324, startPoint y: 233, endPoint x: 333, endPoint y: 233, distance: 9.3
click at [333, 238] on tr "1365 2 2 $1501 14' [DATE] sqft normal 12 months LVL-1ST-2B SF2B-76-100" at bounding box center [405, 244] width 360 height 13
copy tr "$1501"
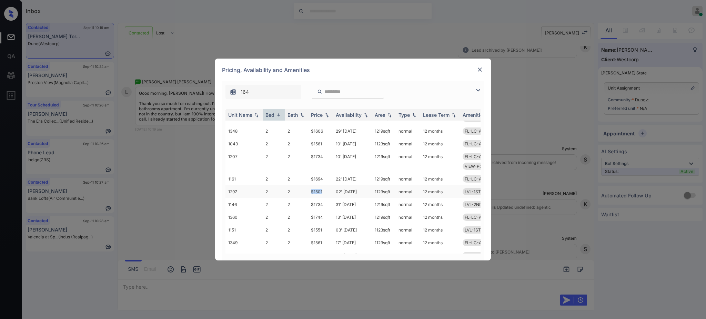
drag, startPoint x: 309, startPoint y: 183, endPoint x: 334, endPoint y: 185, distance: 24.9
click at [327, 185] on td "$1501" at bounding box center [320, 191] width 25 height 13
copy td "$1501"
click at [480, 70] on img at bounding box center [479, 69] width 7 height 7
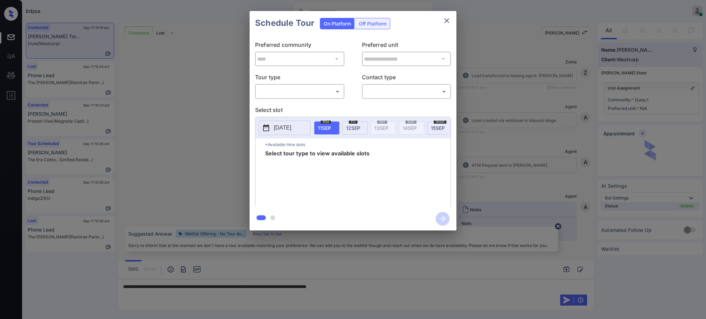
click at [292, 101] on div "**********" at bounding box center [352, 121] width 207 height 172
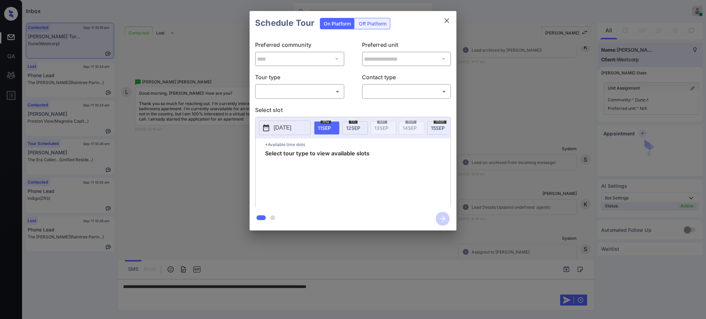
click at [292, 94] on body "Inbox Ajay Kumar Online Set yourself offline Set yourself on break Profile Swit…" at bounding box center [353, 159] width 706 height 319
click at [446, 17] on div at bounding box center [353, 159] width 706 height 319
click at [444, 24] on icon "close" at bounding box center [446, 21] width 8 height 8
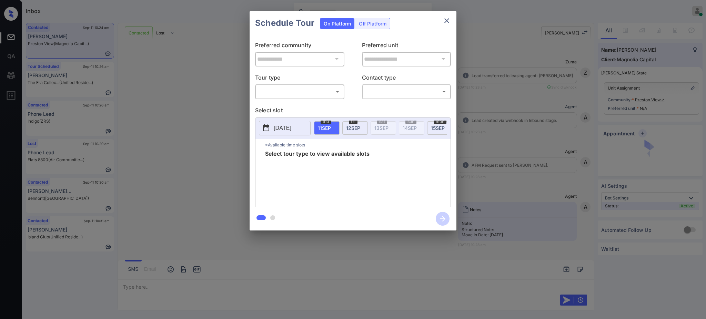
click at [304, 92] on body "Inbox [PERSON_NAME] Online Set yourself offline Set yourself on break Profile S…" at bounding box center [353, 159] width 706 height 319
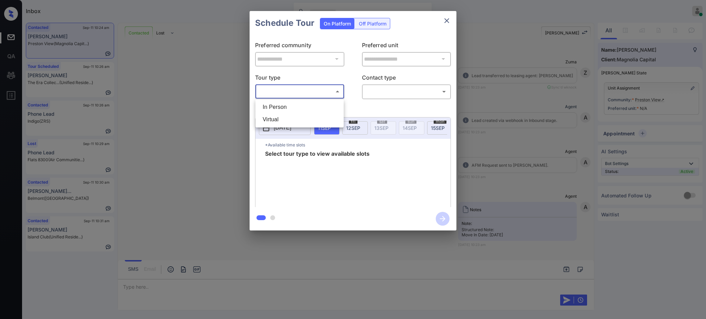
scroll to position [585, 0]
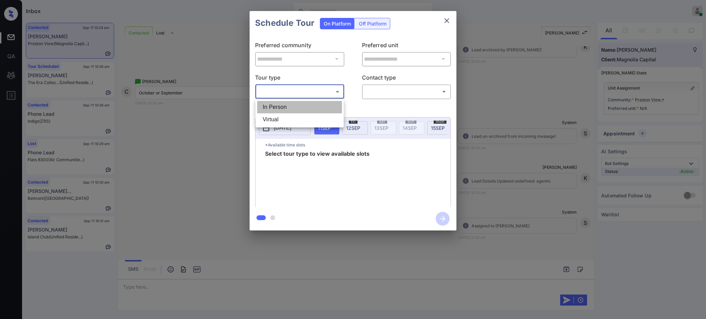
click at [290, 108] on li "In Person" at bounding box center [299, 107] width 85 height 12
type input "********"
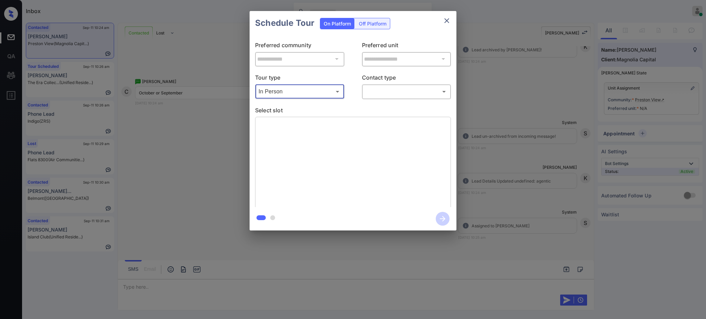
click at [379, 86] on body "Inbox [PERSON_NAME] Online Set yourself offline Set yourself on break Profile S…" at bounding box center [353, 159] width 706 height 319
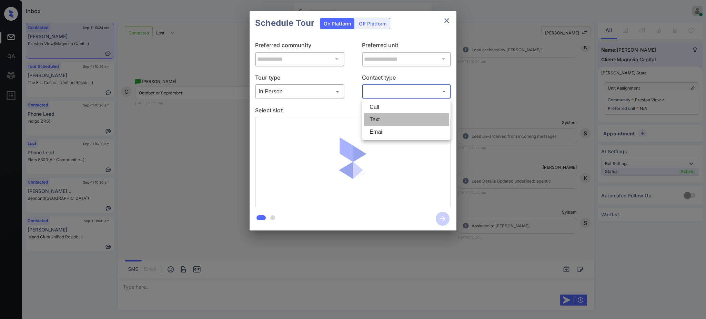
click at [376, 121] on li "Text" at bounding box center [406, 119] width 85 height 12
type input "****"
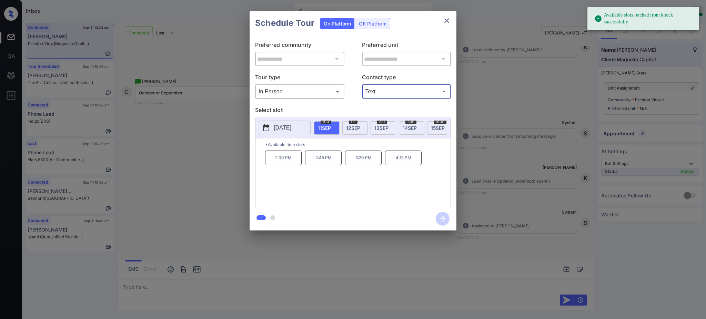
click at [290, 125] on p "[DATE]" at bounding box center [283, 128] width 18 height 8
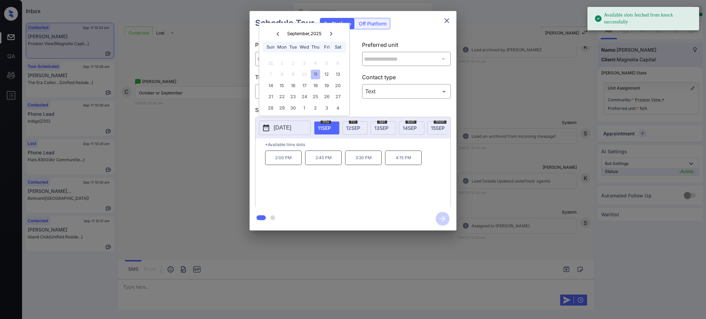
click at [330, 32] on icon at bounding box center [331, 34] width 4 height 4
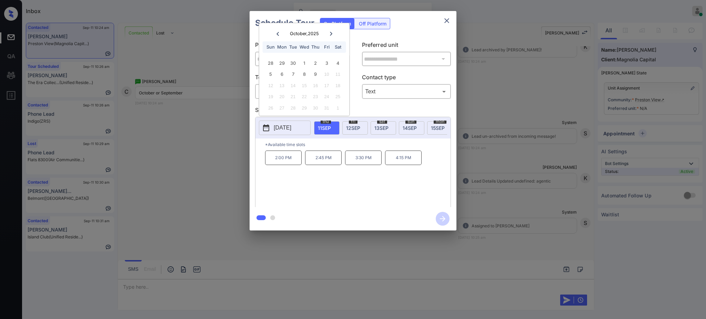
click at [280, 31] on div at bounding box center [277, 33] width 9 height 9
click at [504, 152] on div "**********" at bounding box center [353, 121] width 706 height 242
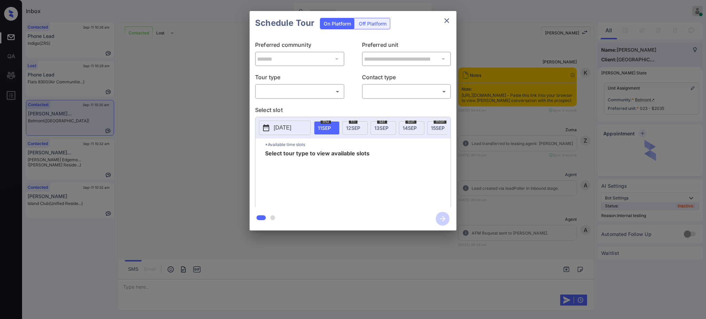
scroll to position [1726, 0]
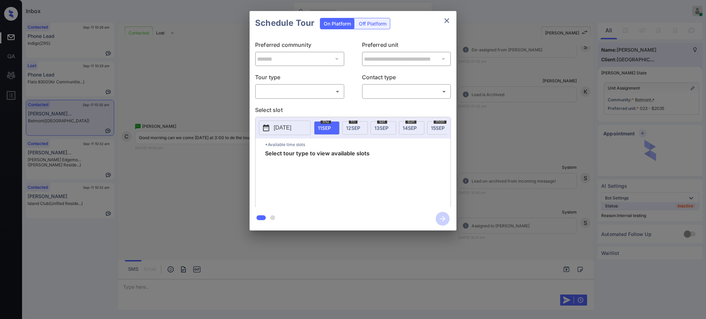
click at [284, 96] on body "Inbox Ajay Kumar Online Set yourself offline Set yourself on break Profile Swit…" at bounding box center [353, 159] width 706 height 319
click at [283, 105] on li "In Person" at bounding box center [299, 107] width 85 height 12
type input "********"
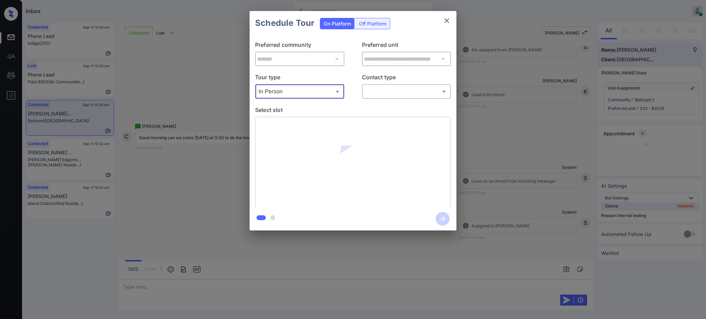
click at [370, 93] on body "Inbox Ajay Kumar Online Set yourself offline Set yourself on break Profile Swit…" at bounding box center [353, 159] width 706 height 319
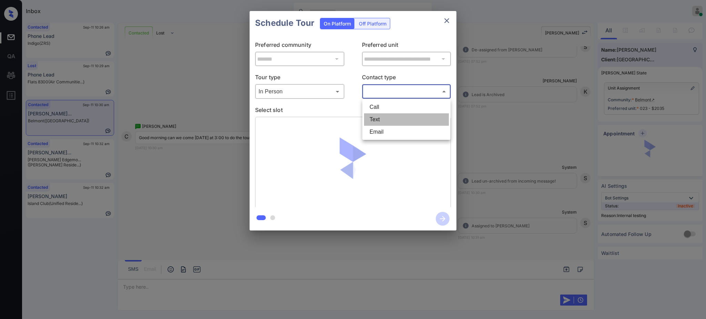
click at [376, 116] on li "Text" at bounding box center [406, 119] width 85 height 12
type input "****"
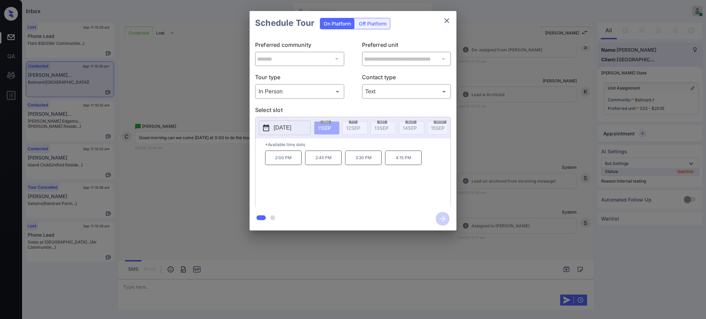
click at [291, 125] on p "2025-09-11" at bounding box center [283, 128] width 18 height 8
click at [323, 65] on div "5" at bounding box center [326, 63] width 9 height 9
click at [324, 74] on div "12" at bounding box center [326, 74] width 9 height 9
click at [500, 173] on div "**********" at bounding box center [353, 121] width 706 height 242
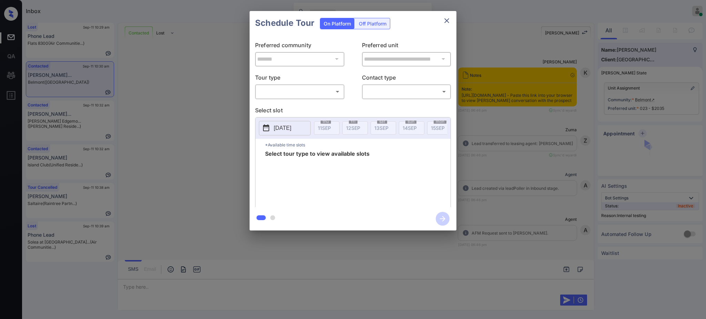
scroll to position [1726, 0]
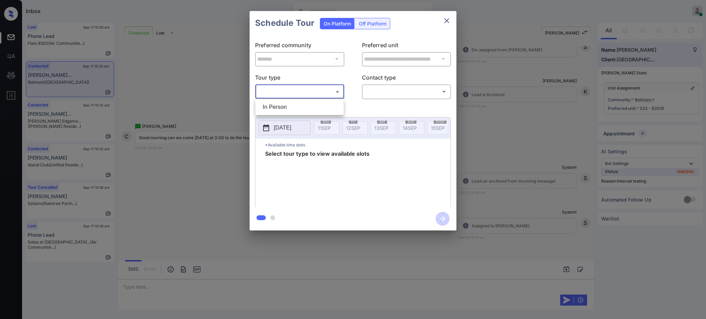
click at [295, 95] on body "Inbox [PERSON_NAME] Online Set yourself offline Set yourself on break Profile S…" at bounding box center [353, 159] width 706 height 319
click at [283, 105] on li "In Person" at bounding box center [299, 107] width 85 height 12
type input "********"
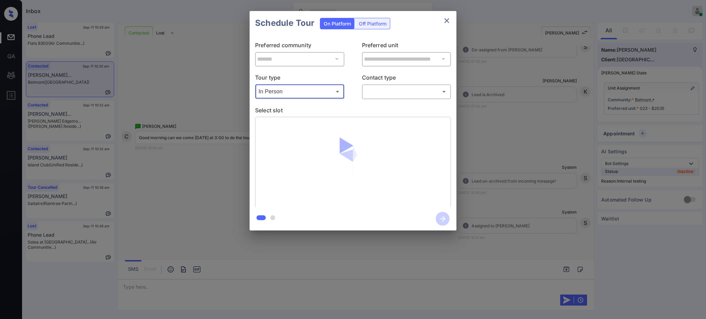
click at [397, 87] on body "Inbox [PERSON_NAME] Online Set yourself offline Set yourself on break Profile S…" at bounding box center [353, 159] width 706 height 319
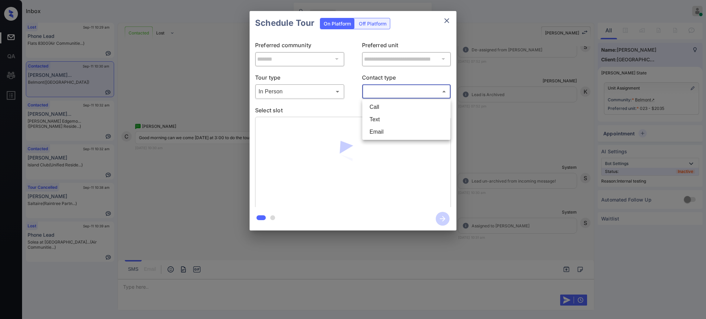
click at [385, 117] on li "Text" at bounding box center [406, 119] width 85 height 12
type input "****"
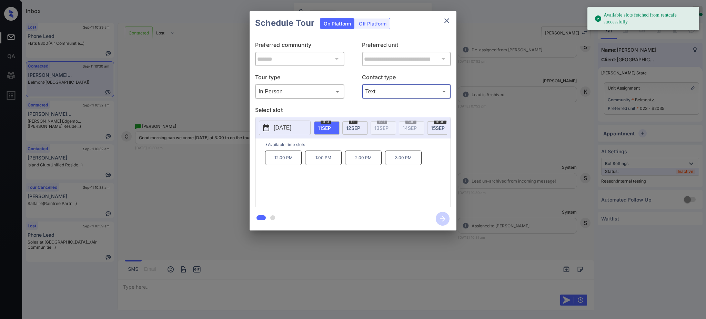
click at [328, 129] on span "[DATE]" at bounding box center [324, 128] width 13 height 6
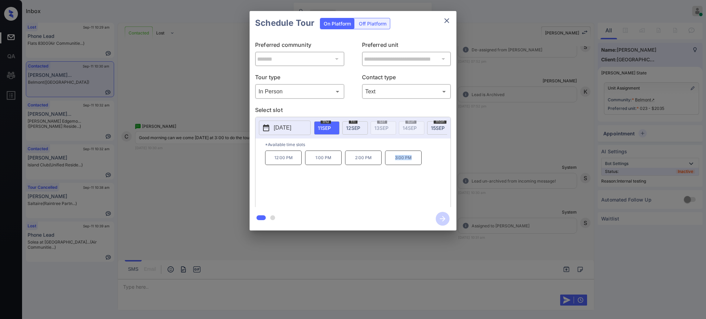
drag, startPoint x: 392, startPoint y: 162, endPoint x: 469, endPoint y: 77, distance: 114.4
click at [413, 165] on p "3:00 PM" at bounding box center [403, 158] width 37 height 14
copy p "3:00 PM"
click at [443, 21] on icon "close" at bounding box center [446, 21] width 8 height 8
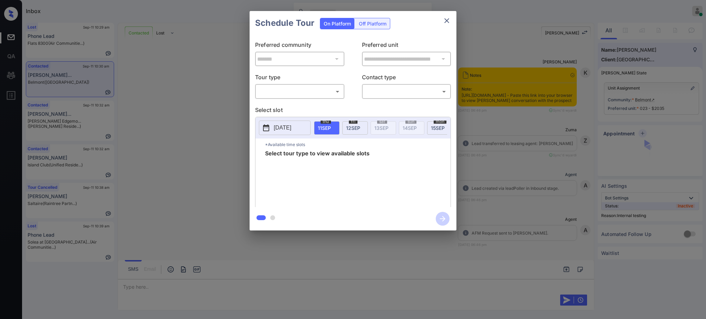
scroll to position [1726, 0]
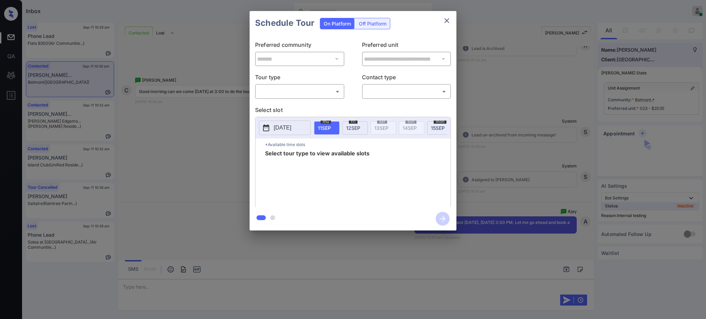
click at [306, 91] on body "Inbox [PERSON_NAME] Online Set yourself offline Set yourself on break Profile S…" at bounding box center [353, 159] width 706 height 319
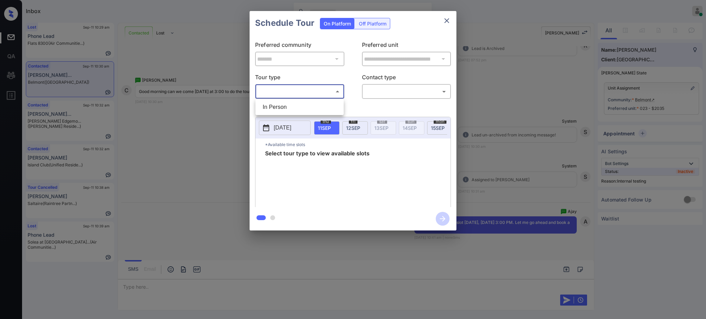
click at [298, 103] on li "In Person" at bounding box center [299, 107] width 85 height 12
type input "********"
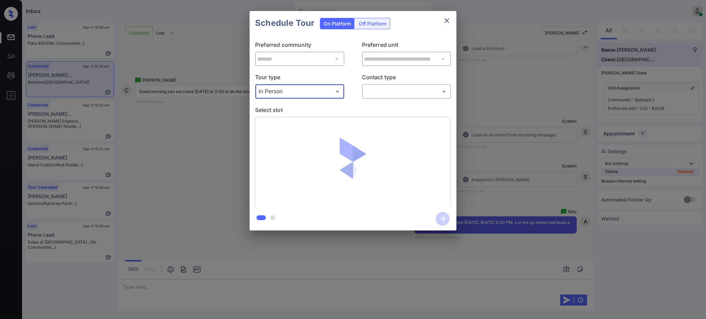
click at [394, 91] on body "Inbox [PERSON_NAME] Online Set yourself offline Set yourself on break Profile S…" at bounding box center [353, 159] width 706 height 319
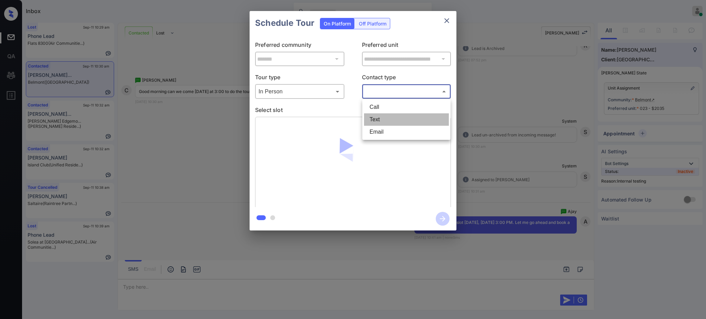
click at [382, 121] on li "Text" at bounding box center [406, 119] width 85 height 12
type input "****"
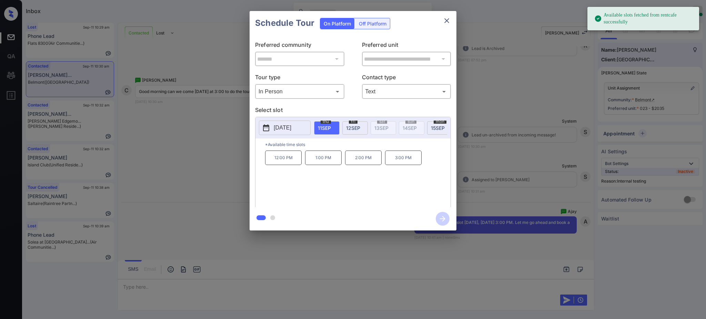
click at [323, 129] on span "[DATE]" at bounding box center [324, 128] width 13 height 6
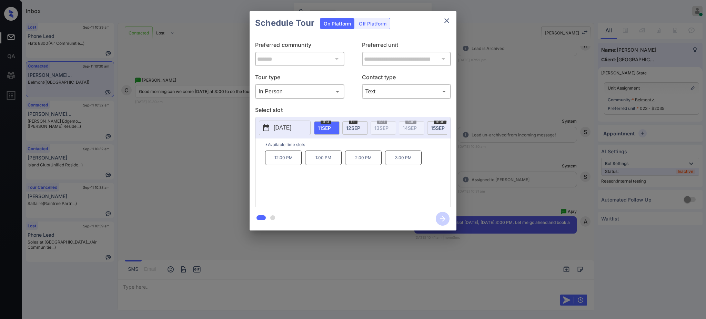
click at [332, 129] on div "thu 11 SEP" at bounding box center [326, 127] width 25 height 13
click at [407, 165] on p "3:00 PM" at bounding box center [403, 158] width 37 height 14
click at [443, 218] on icon "button" at bounding box center [443, 219] width 6 height 6
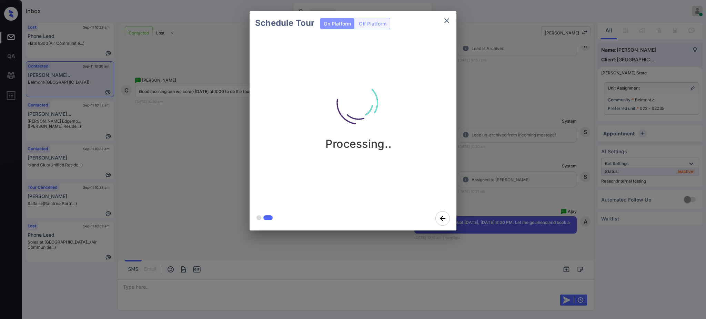
click at [500, 204] on div "Schedule Tour On Platform Off Platform Processing.." at bounding box center [353, 121] width 706 height 242
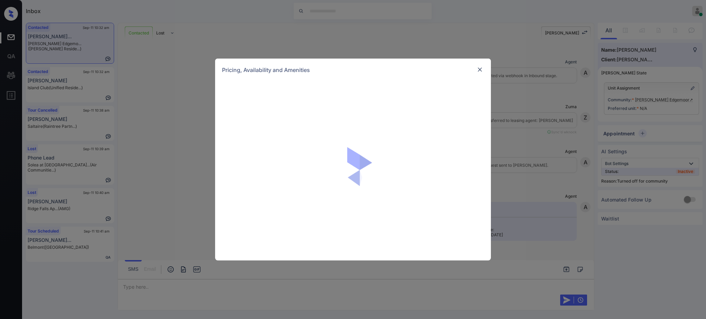
scroll to position [229, 0]
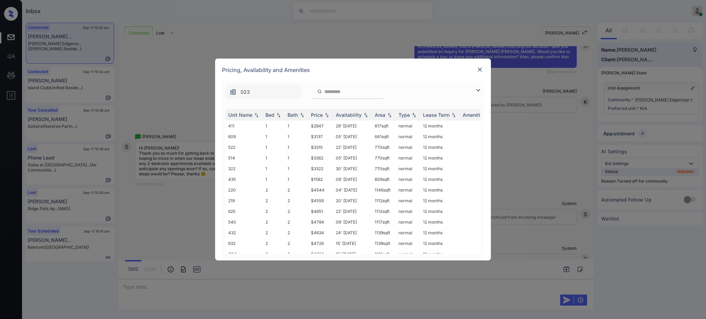
click at [480, 66] on img at bounding box center [479, 69] width 7 height 7
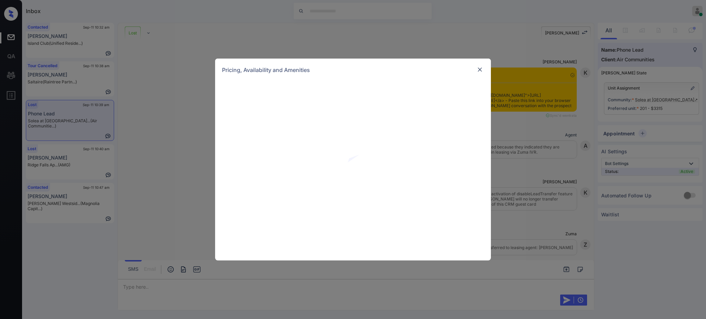
scroll to position [1707, 0]
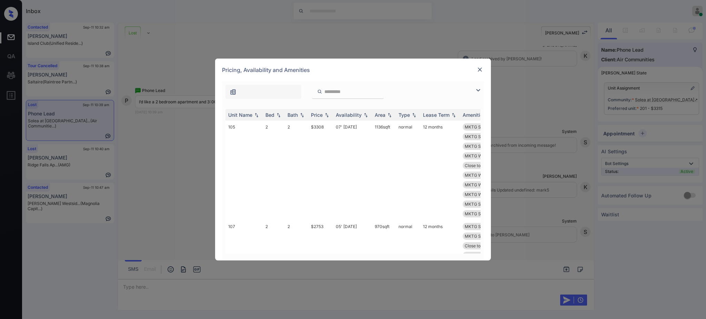
click at [479, 68] on img at bounding box center [479, 69] width 7 height 7
